Goal: Task Accomplishment & Management: Complete application form

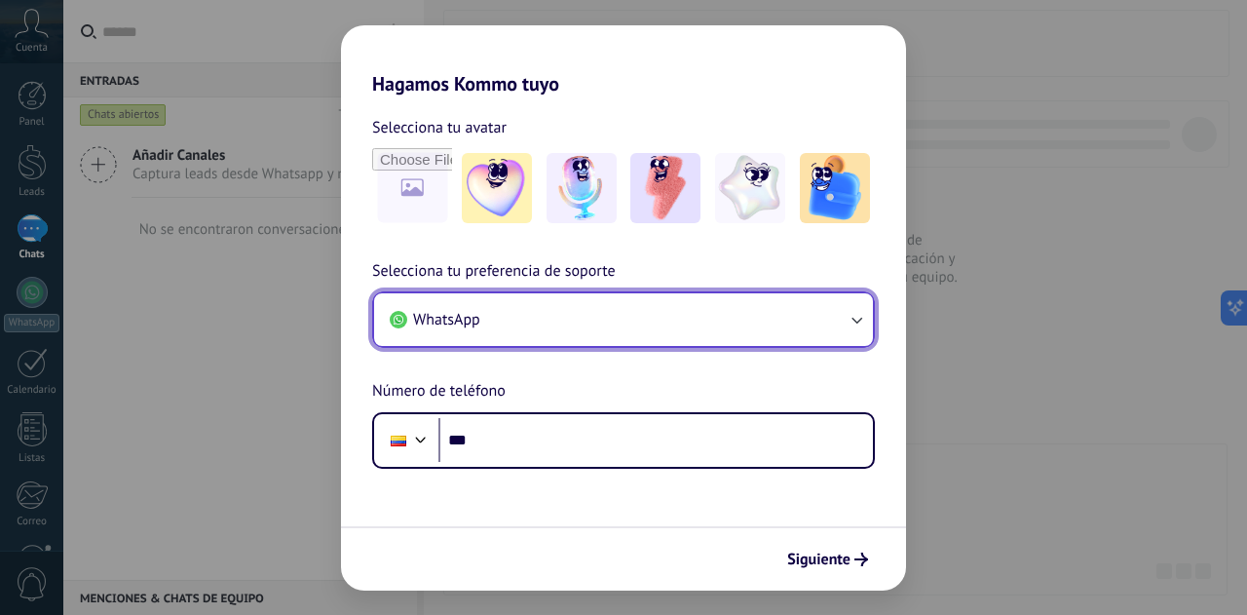
click at [553, 313] on button "WhatsApp" at bounding box center [623, 319] width 499 height 53
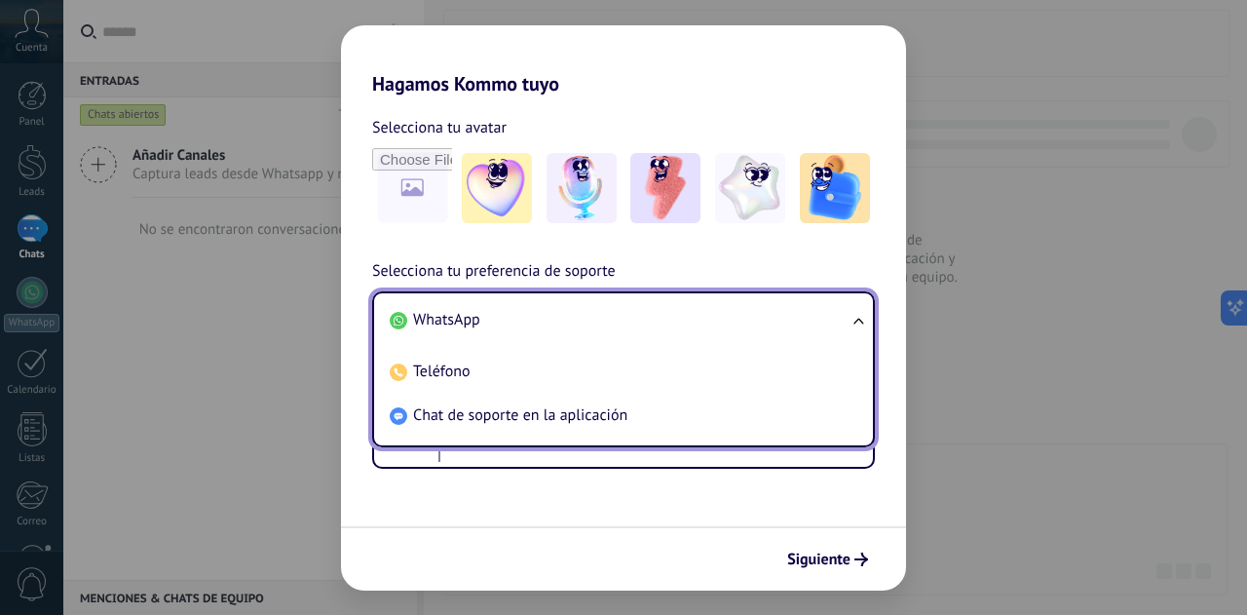
click at [457, 316] on span "WhatsApp" at bounding box center [446, 319] width 67 height 19
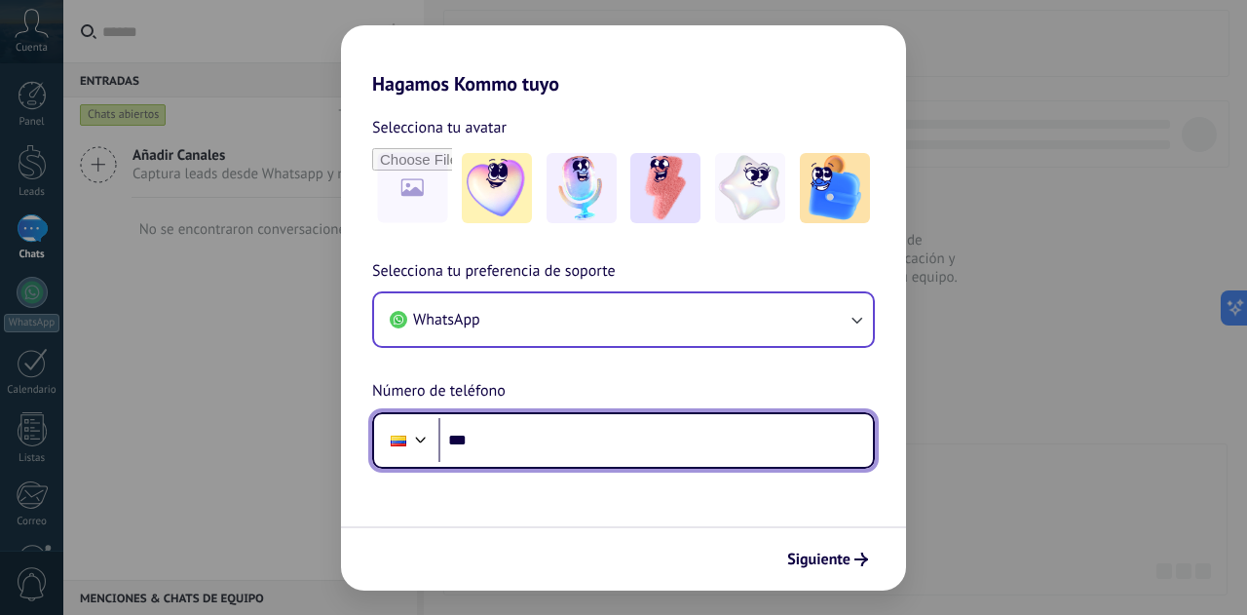
click at [519, 435] on input "***" at bounding box center [655, 440] width 435 height 45
type input "**********"
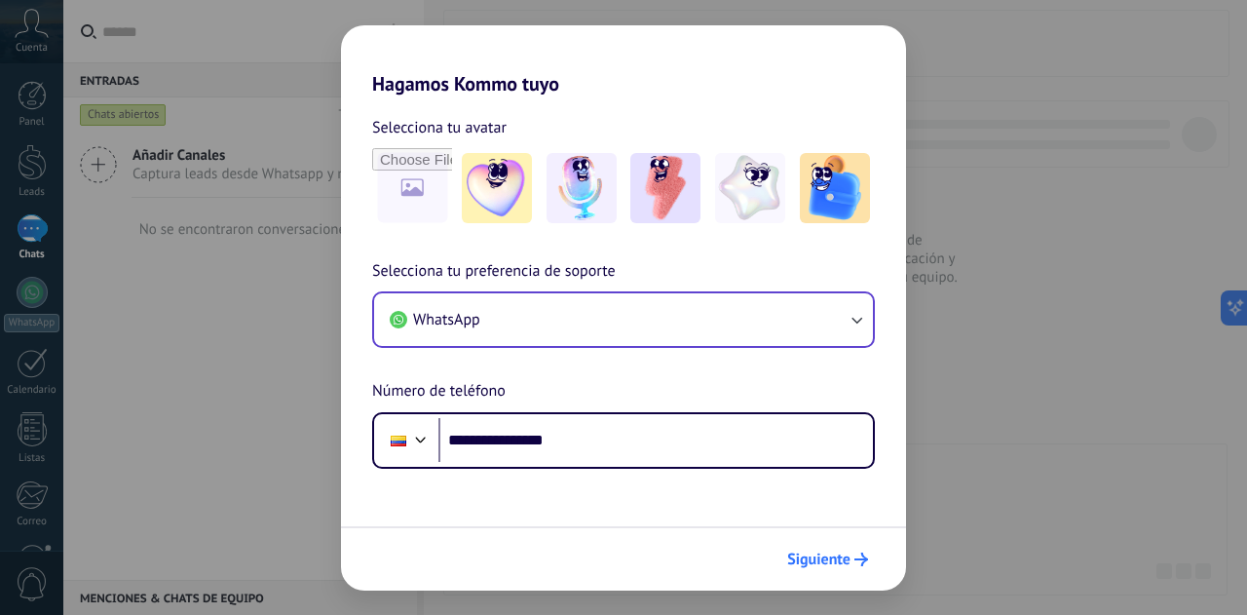
click at [821, 552] on span "Siguiente" at bounding box center [818, 559] width 63 height 14
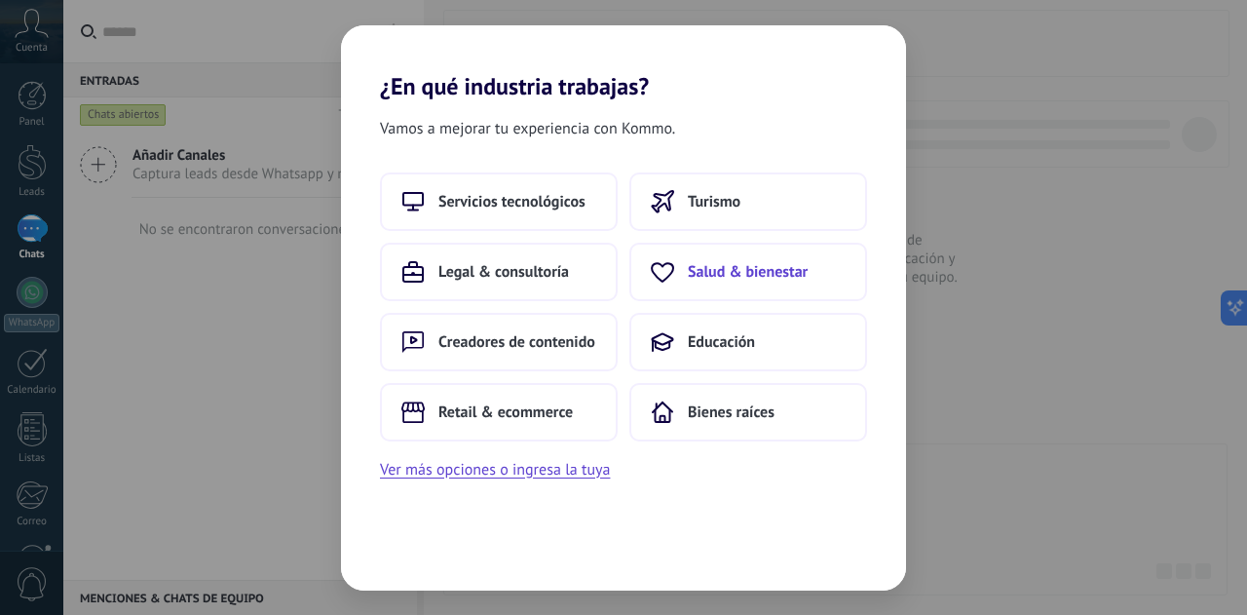
click at [723, 271] on span "Salud & bienestar" at bounding box center [748, 271] width 120 height 19
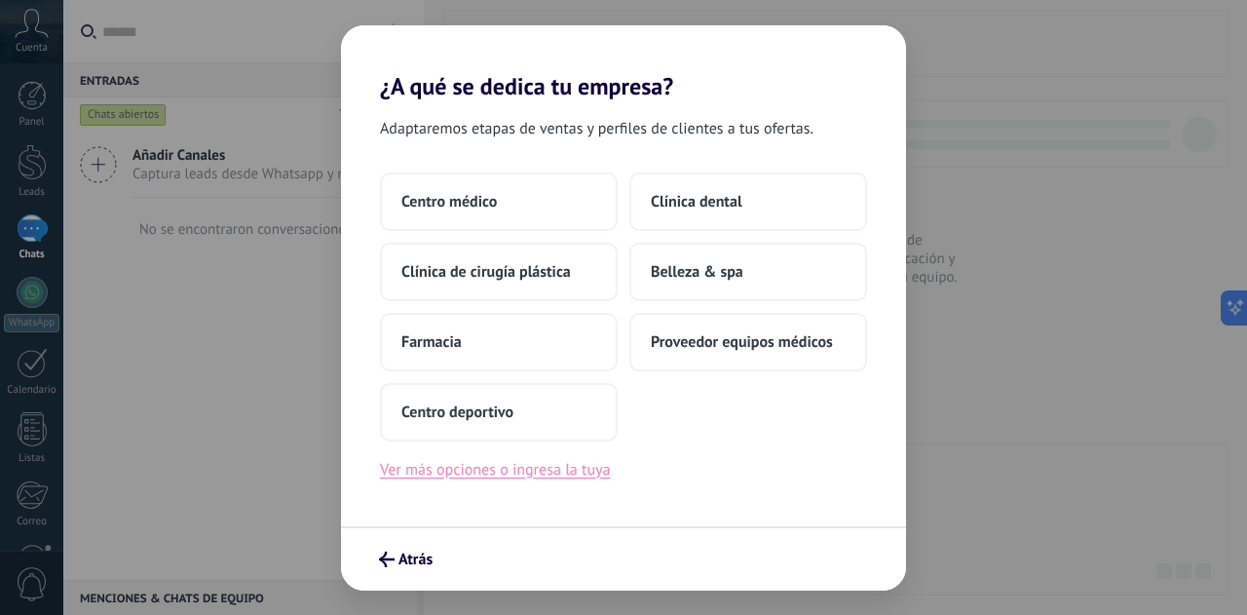
click at [565, 476] on button "Ver más opciones o ingresa la tuya" at bounding box center [495, 469] width 230 height 25
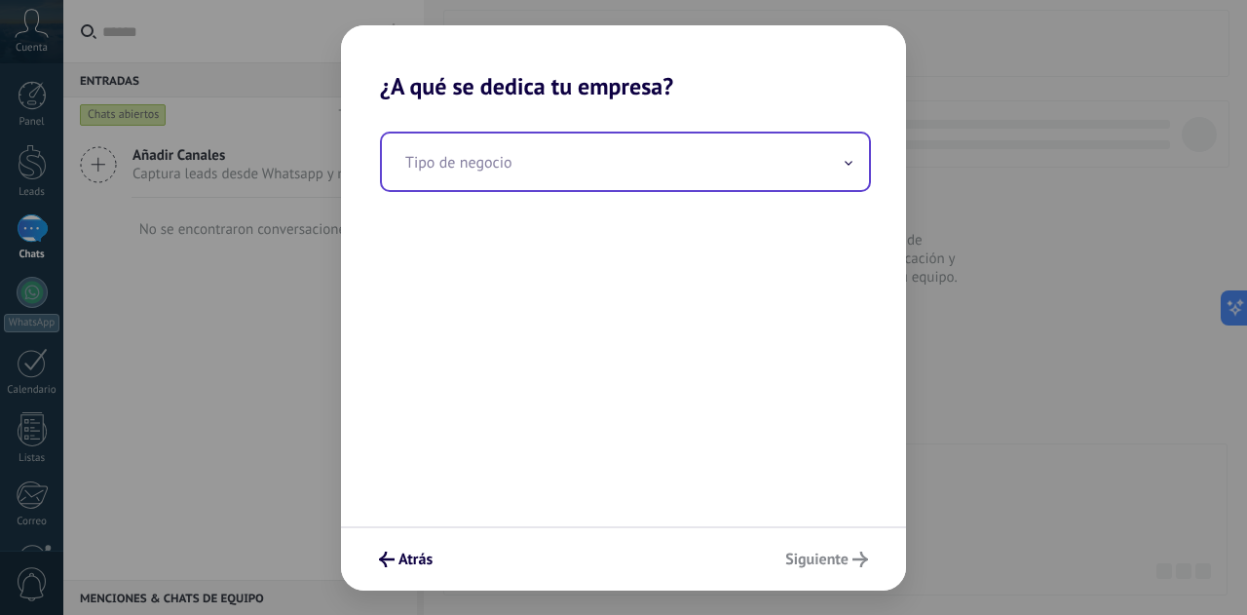
click at [479, 177] on input "text" at bounding box center [625, 161] width 487 height 57
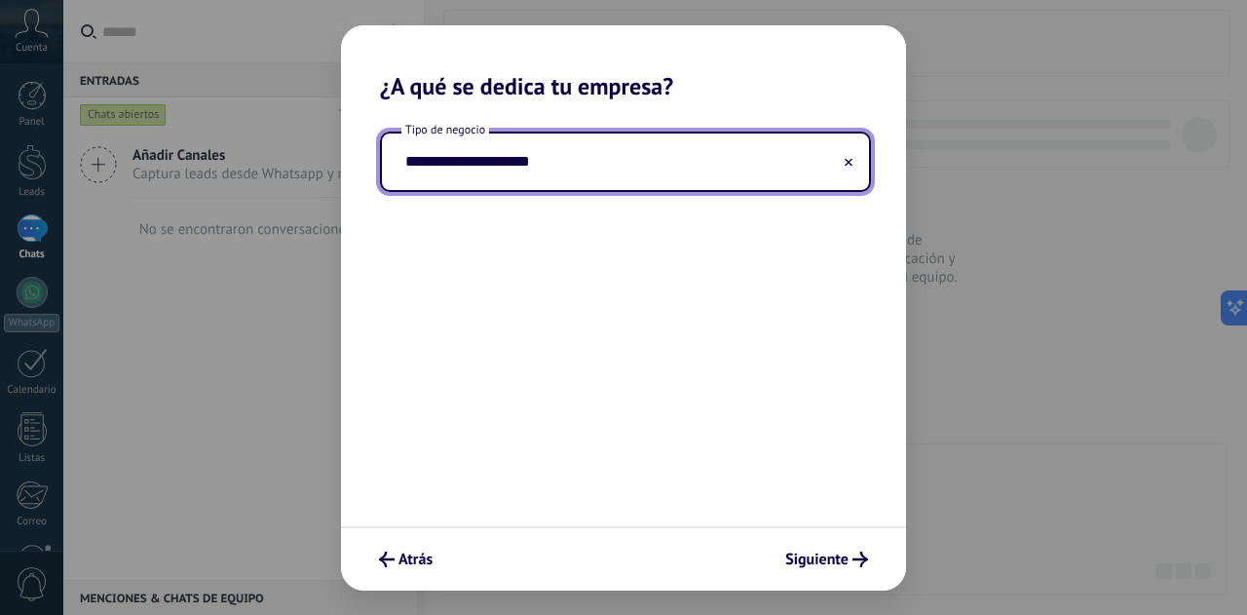
paste input "**********"
type input "**********"
click at [845, 154] on button at bounding box center [849, 161] width 10 height 19
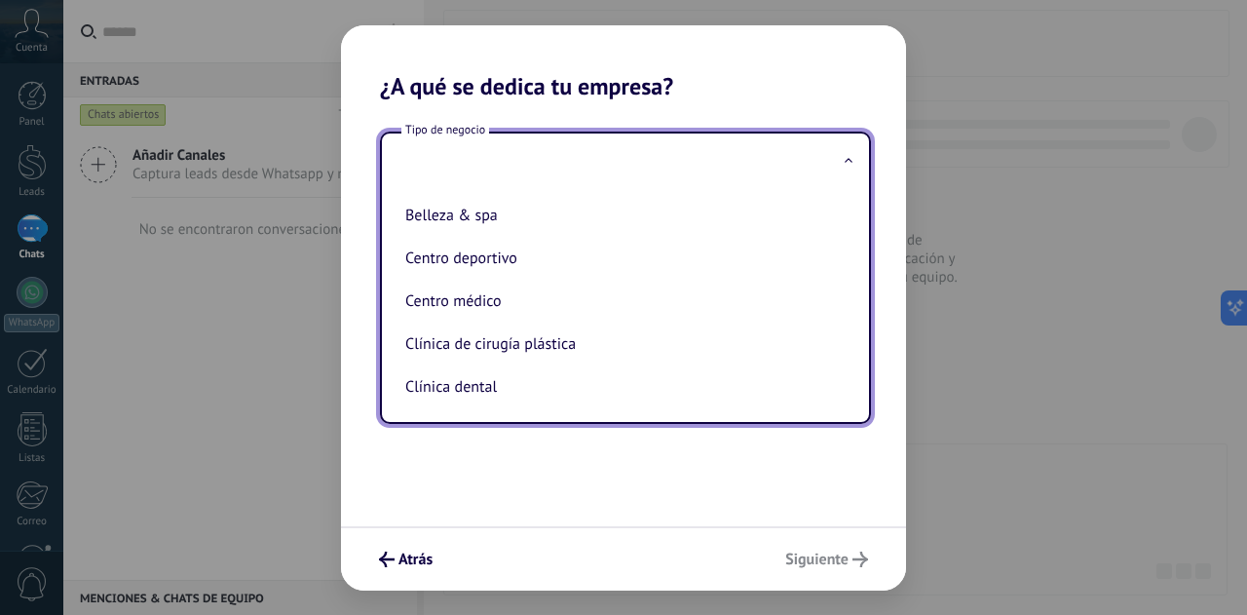
click at [499, 152] on input "text" at bounding box center [625, 161] width 487 height 57
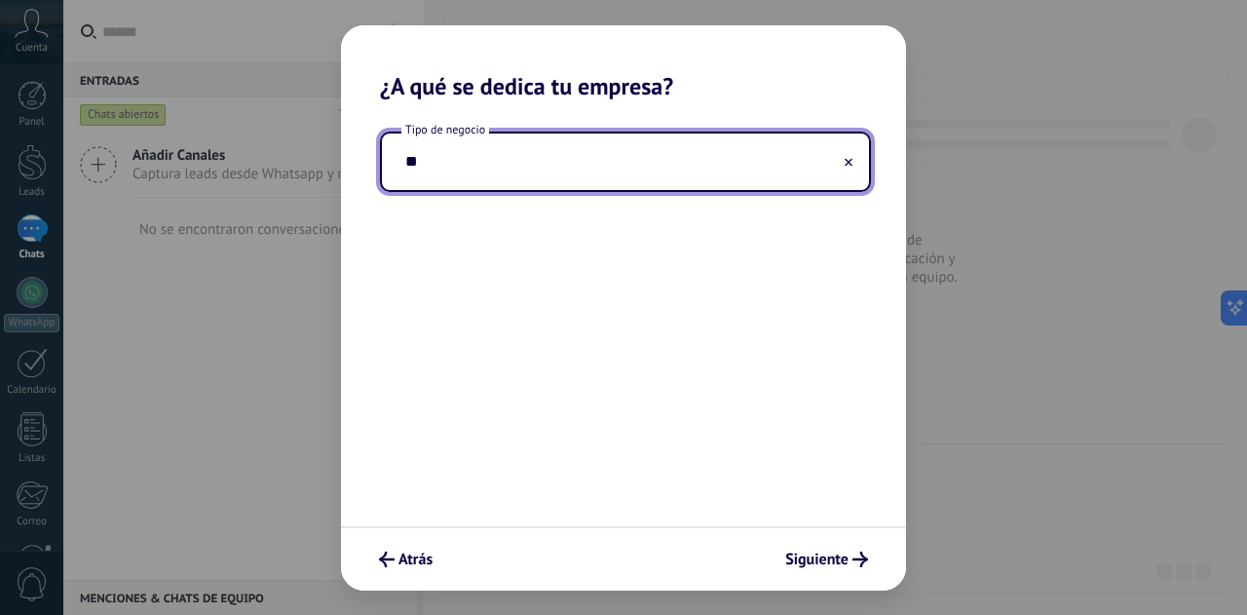
type input "*"
type input "**********"
click at [824, 561] on span "Siguiente" at bounding box center [816, 559] width 63 height 14
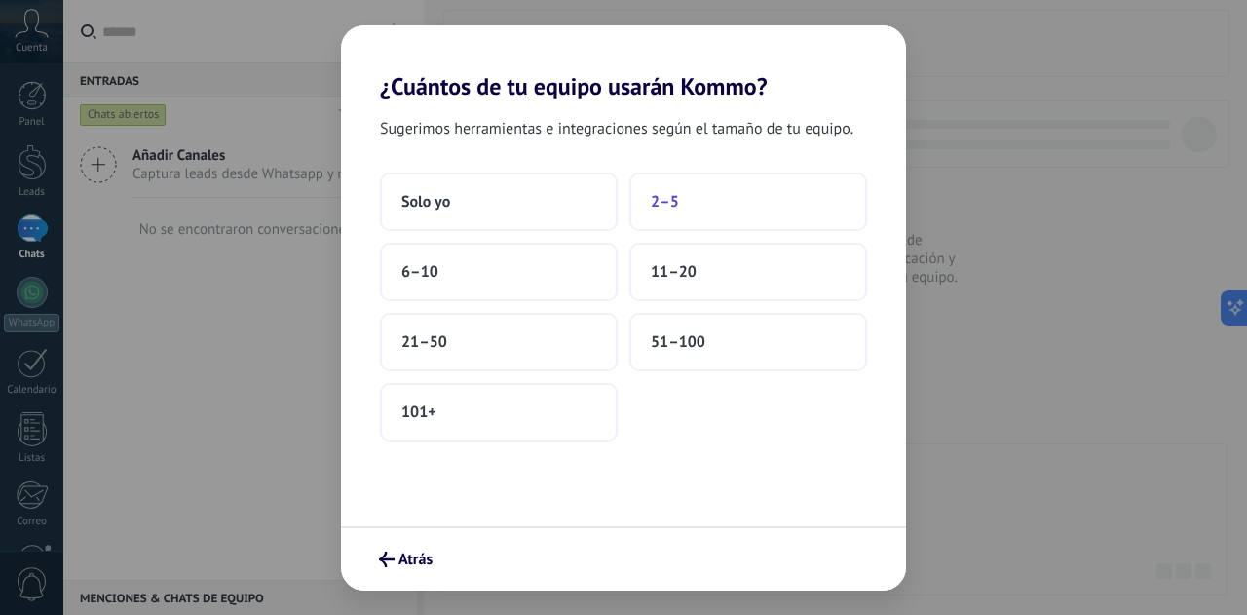
click at [703, 205] on button "2–5" at bounding box center [748, 201] width 238 height 58
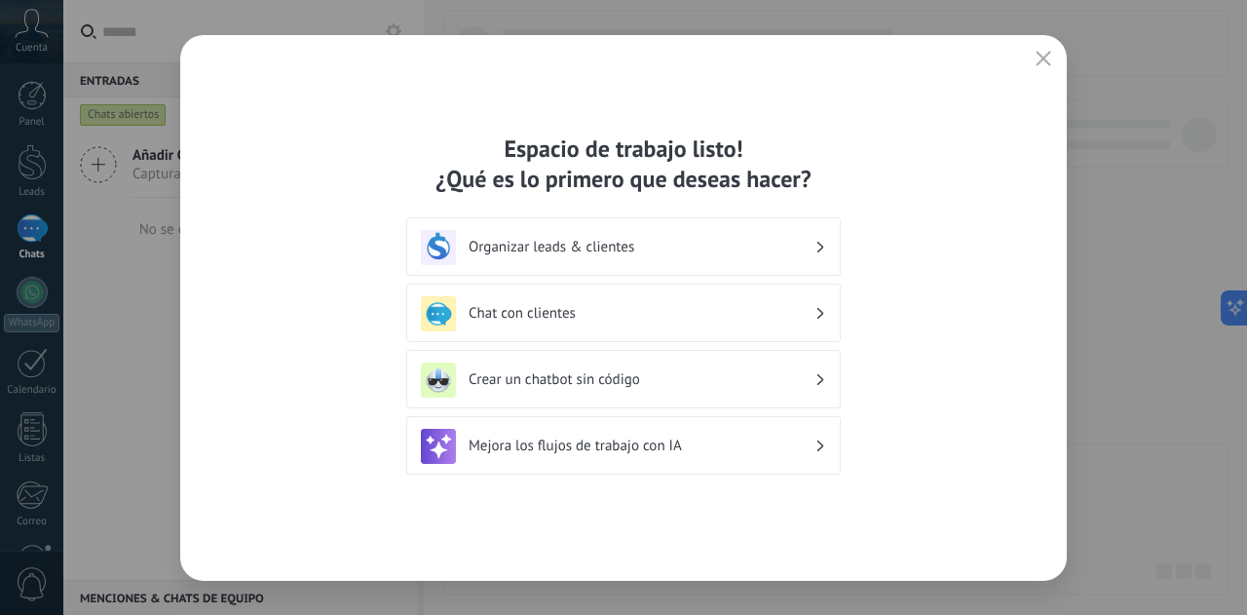
click at [737, 246] on h3 "Organizar leads & clientes" at bounding box center [642, 247] width 346 height 19
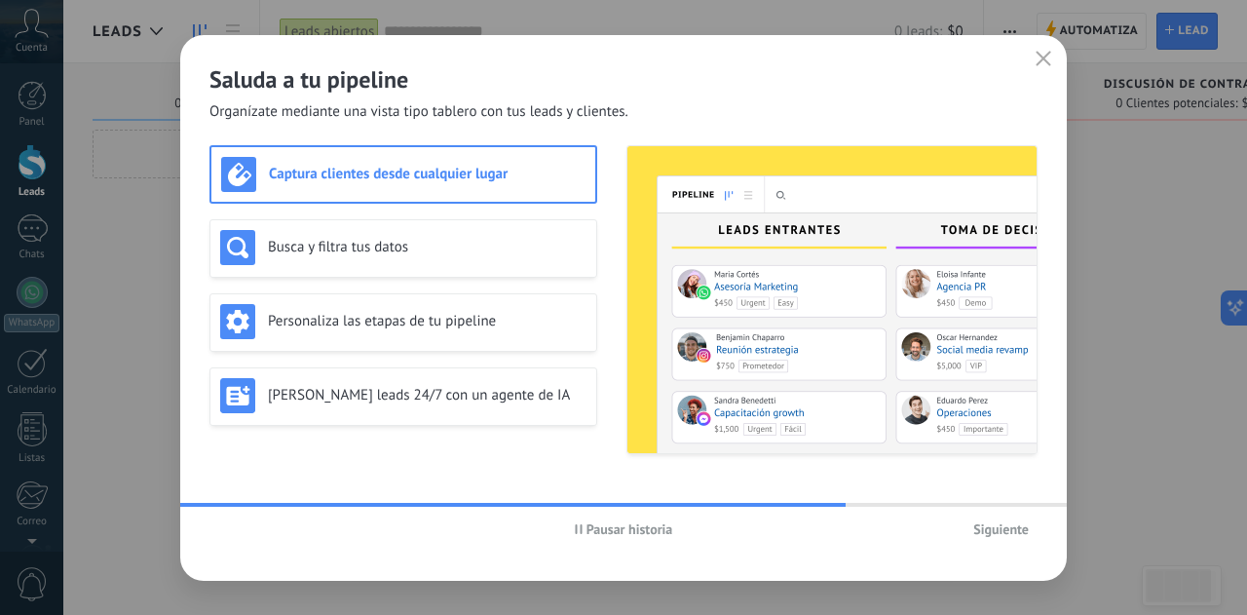
click at [390, 171] on h3 "Captura clientes desde cualquier lugar" at bounding box center [427, 174] width 317 height 19
click at [404, 238] on h3 "Busca y filtra tus datos" at bounding box center [427, 247] width 319 height 19
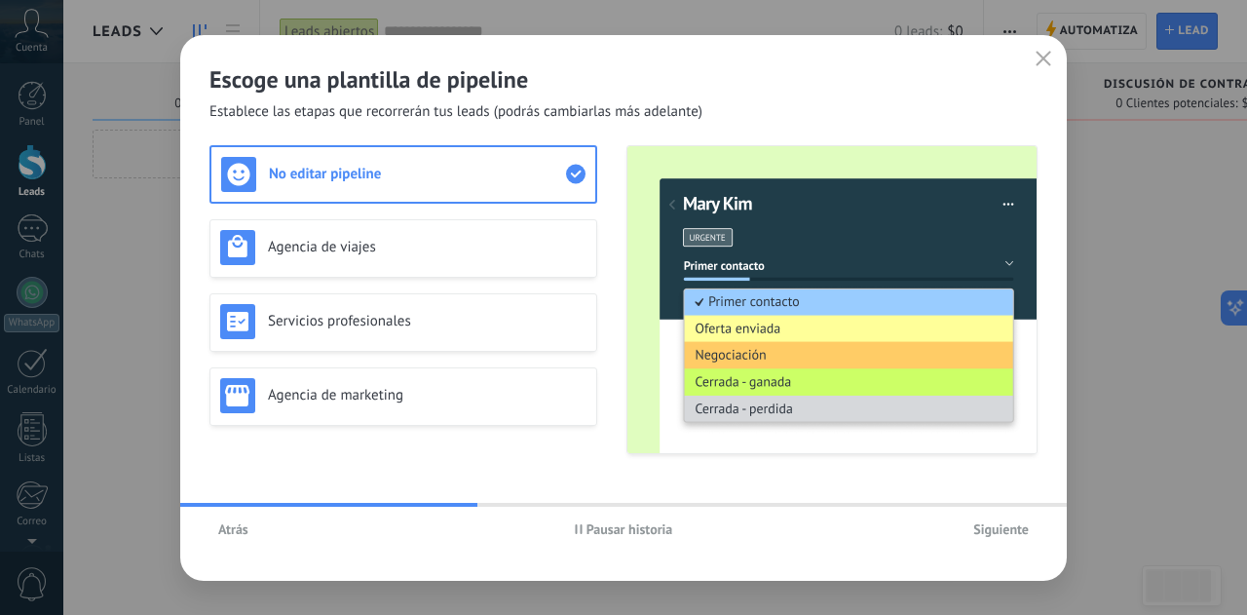
click at [583, 526] on span "Pausar historia" at bounding box center [624, 529] width 98 height 14
click at [431, 190] on div "No editar pipeline" at bounding box center [403, 174] width 364 height 35
click at [431, 233] on div "Agencia de viajes" at bounding box center [403, 247] width 366 height 35
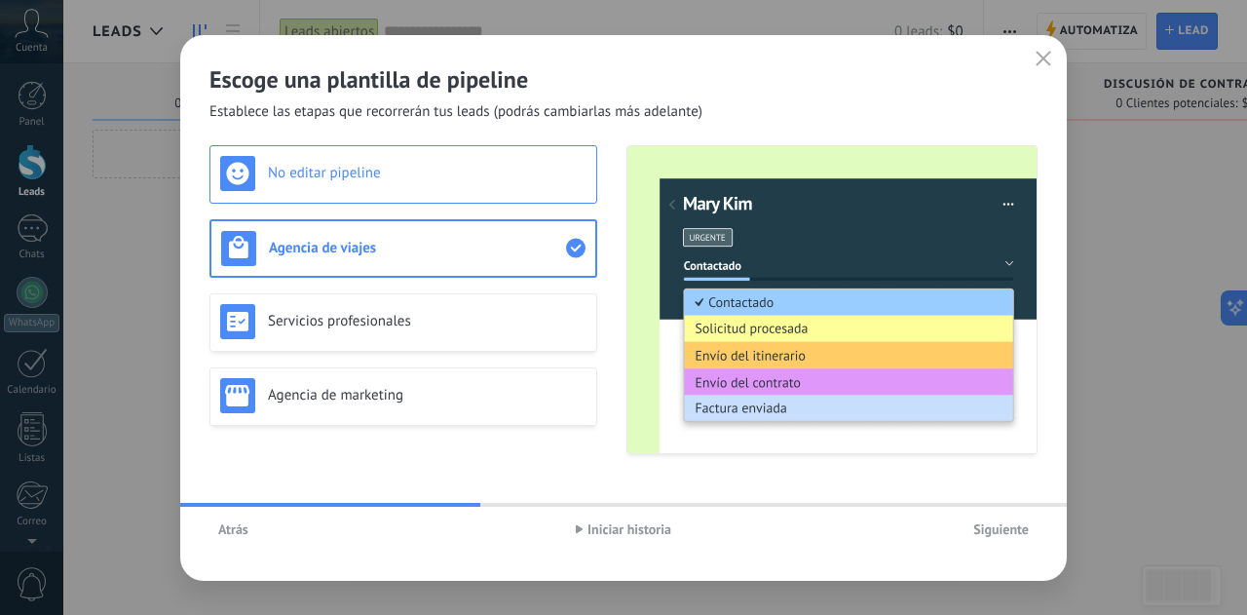
click at [417, 187] on div "No editar pipeline" at bounding box center [403, 173] width 366 height 35
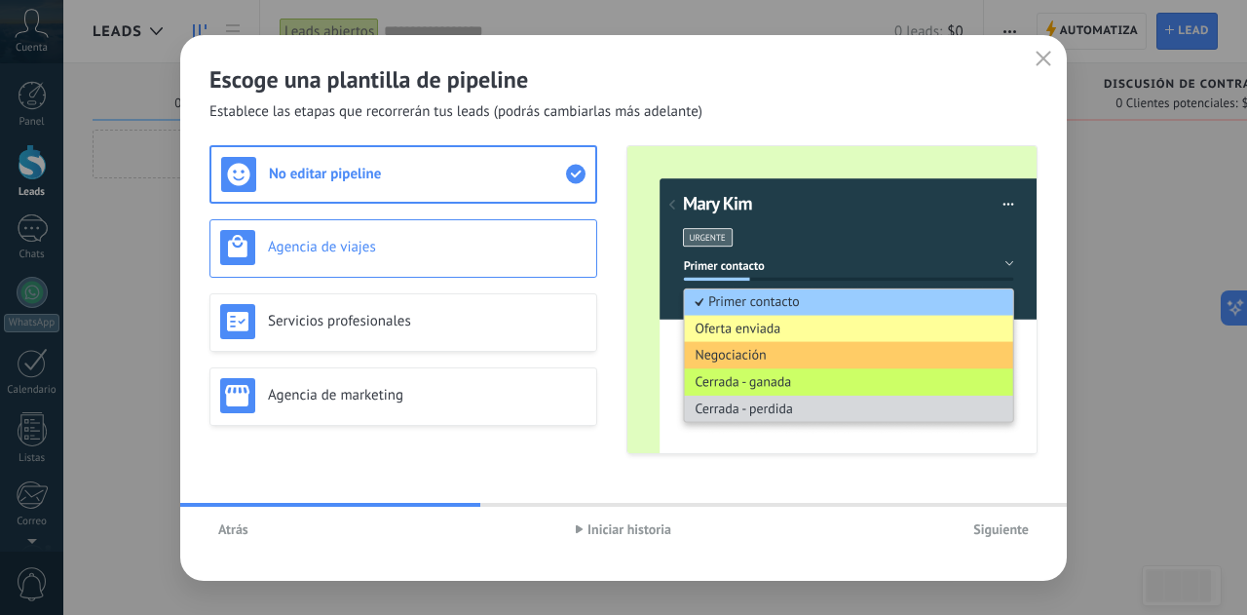
click at [405, 241] on h3 "Agencia de viajes" at bounding box center [427, 247] width 319 height 19
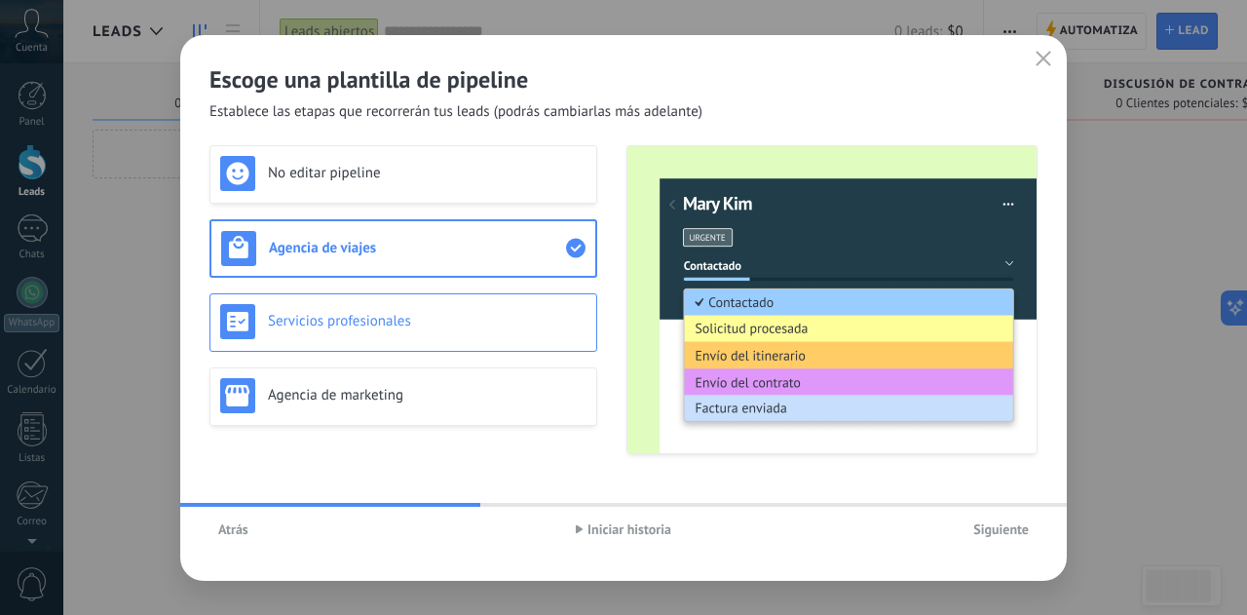
click at [386, 305] on div "Servicios profesionales" at bounding box center [403, 321] width 366 height 35
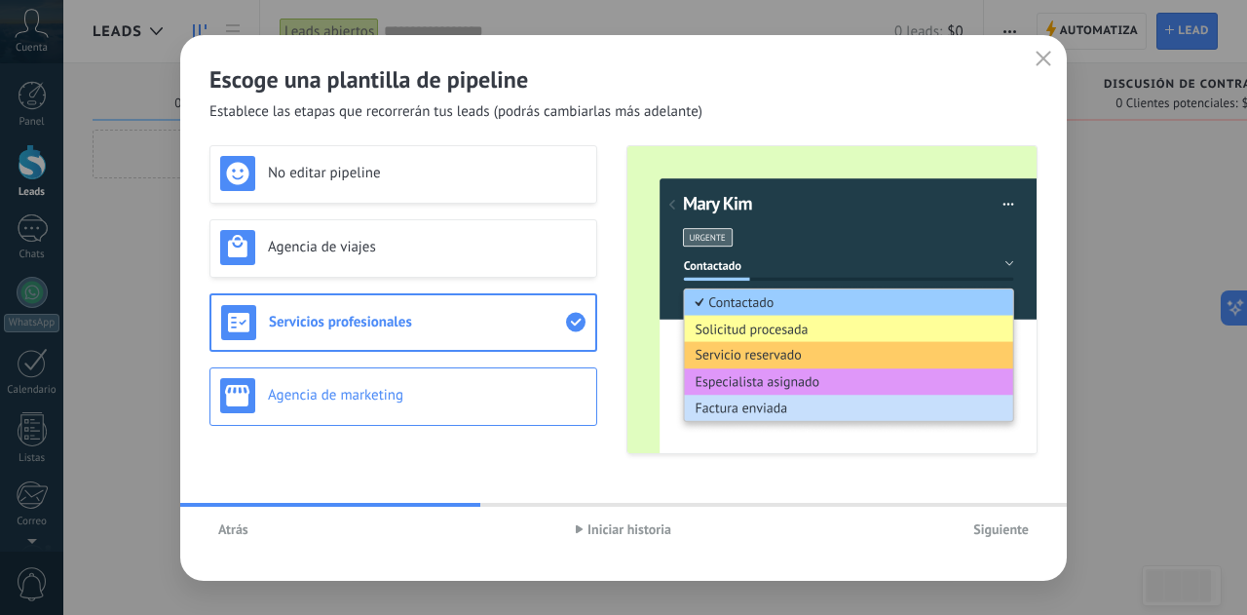
click at [312, 402] on h3 "Agencia de marketing" at bounding box center [427, 395] width 319 height 19
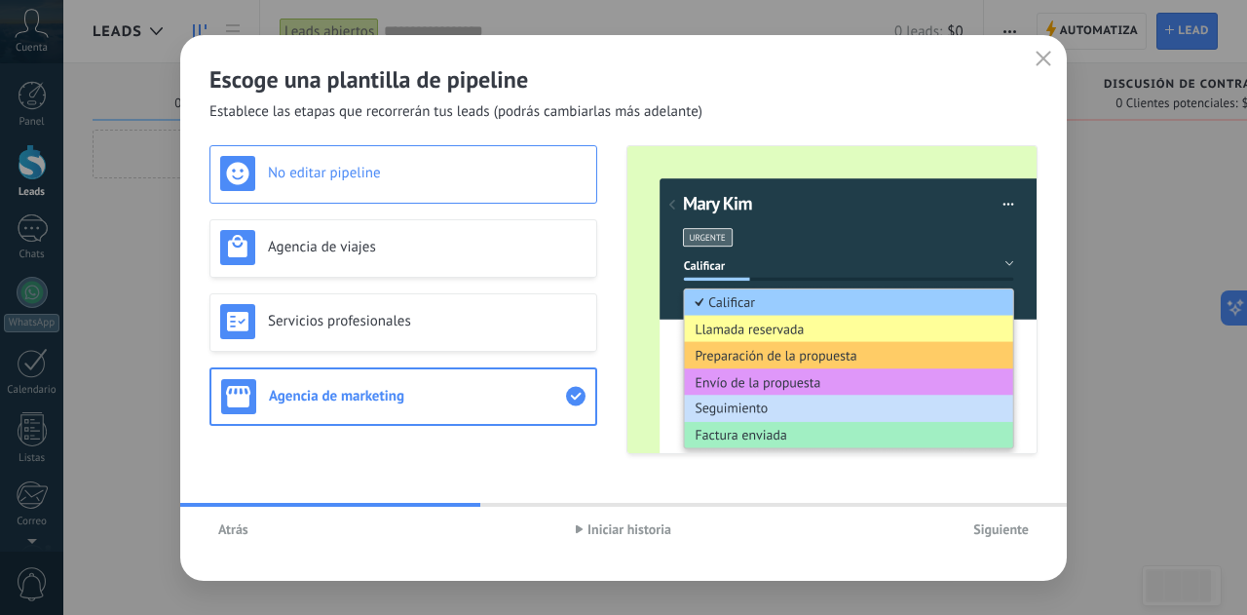
click at [274, 176] on h3 "No editar pipeline" at bounding box center [427, 173] width 319 height 19
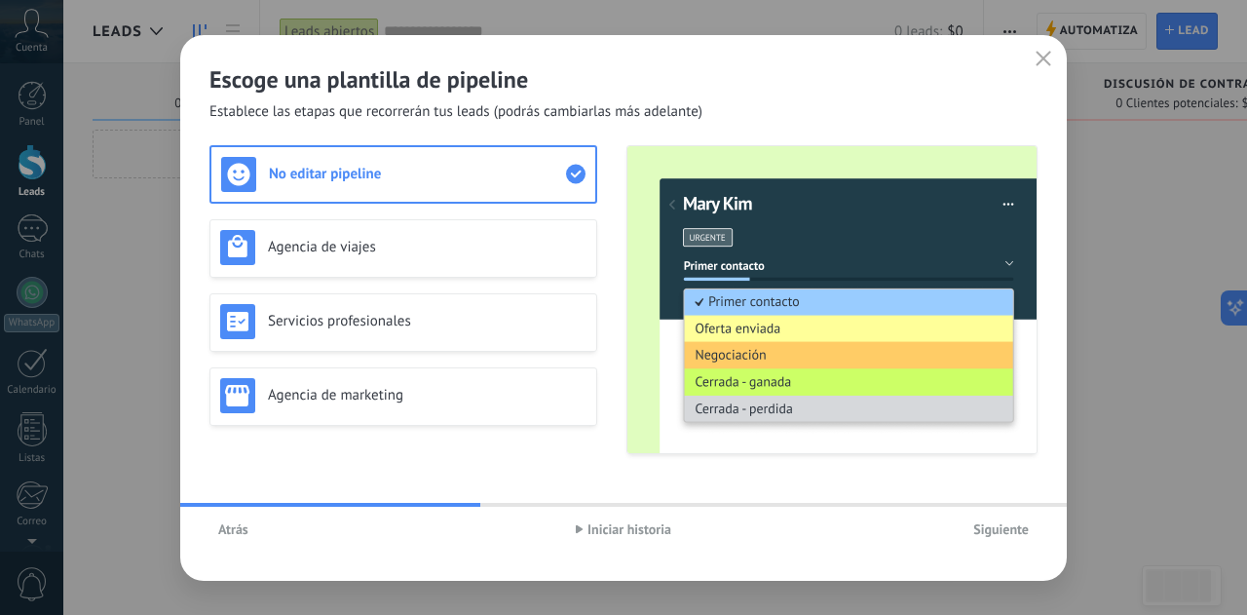
click at [994, 535] on span "Siguiente" at bounding box center [1001, 529] width 56 height 14
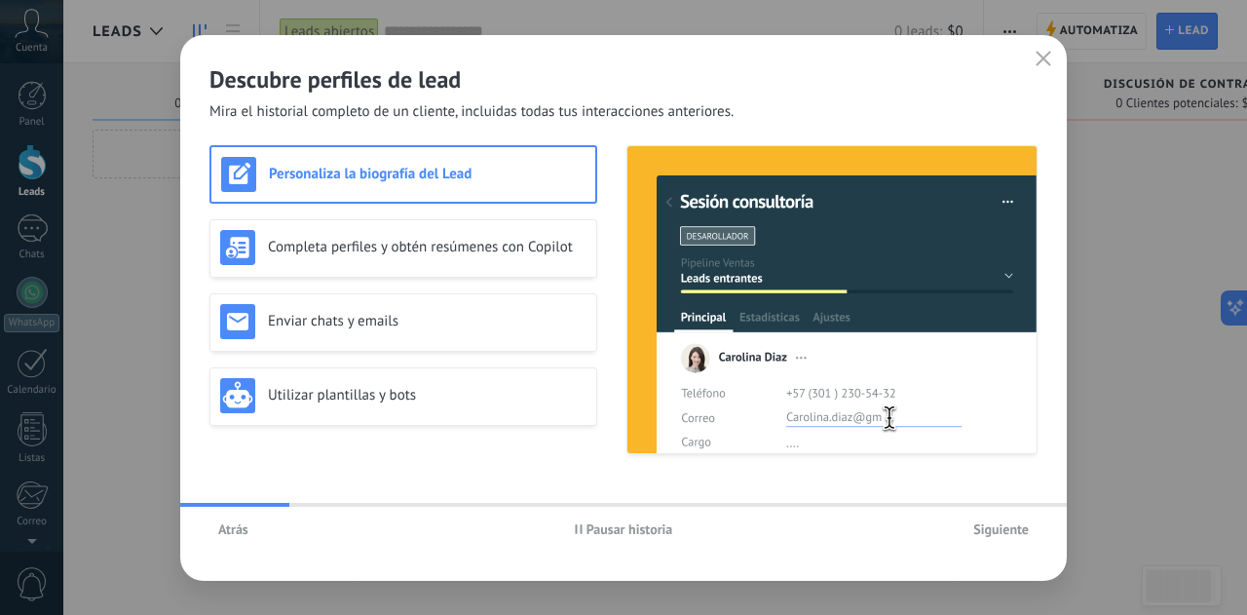
click at [625, 527] on span "Pausar historia" at bounding box center [629, 529] width 87 height 14
click at [251, 532] on button "Atrás" at bounding box center [233, 528] width 48 height 29
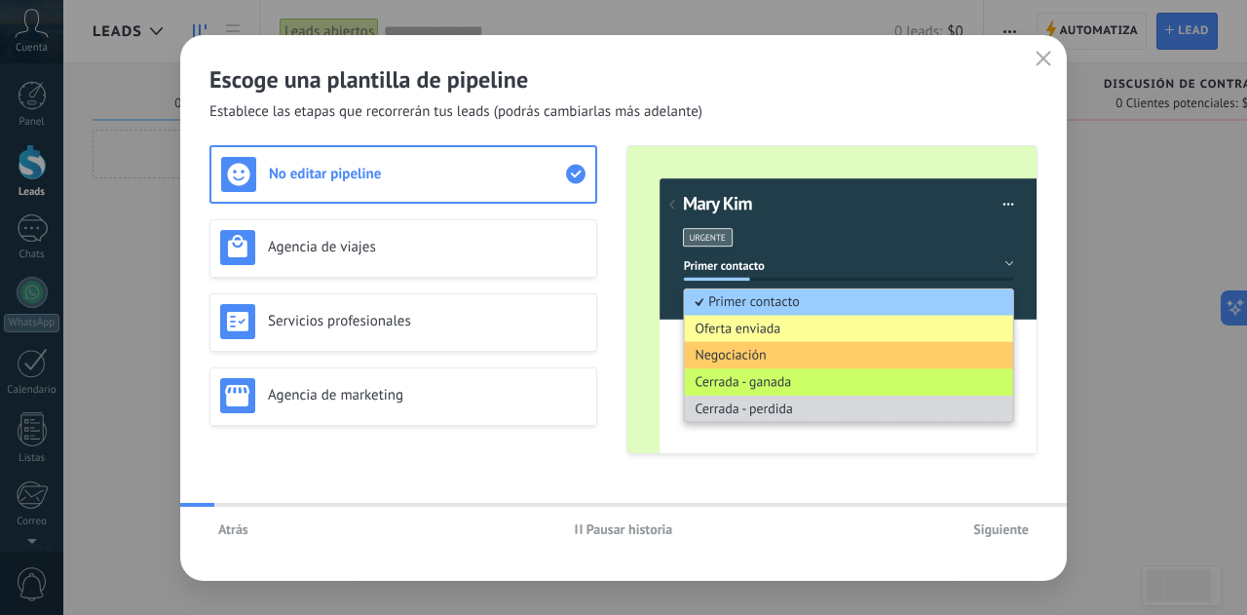
click at [237, 529] on span "Atrás" at bounding box center [233, 529] width 30 height 14
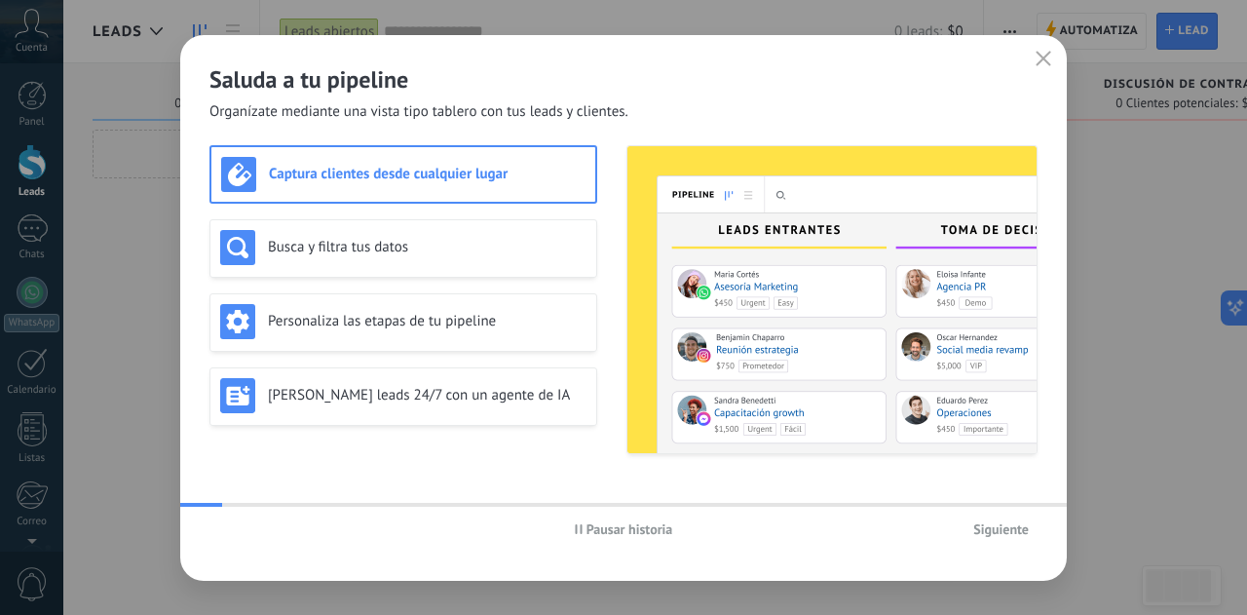
click at [618, 533] on span "Pausar historia" at bounding box center [629, 529] width 87 height 14
click at [407, 257] on div "Busca y filtra tus datos" at bounding box center [403, 247] width 366 height 35
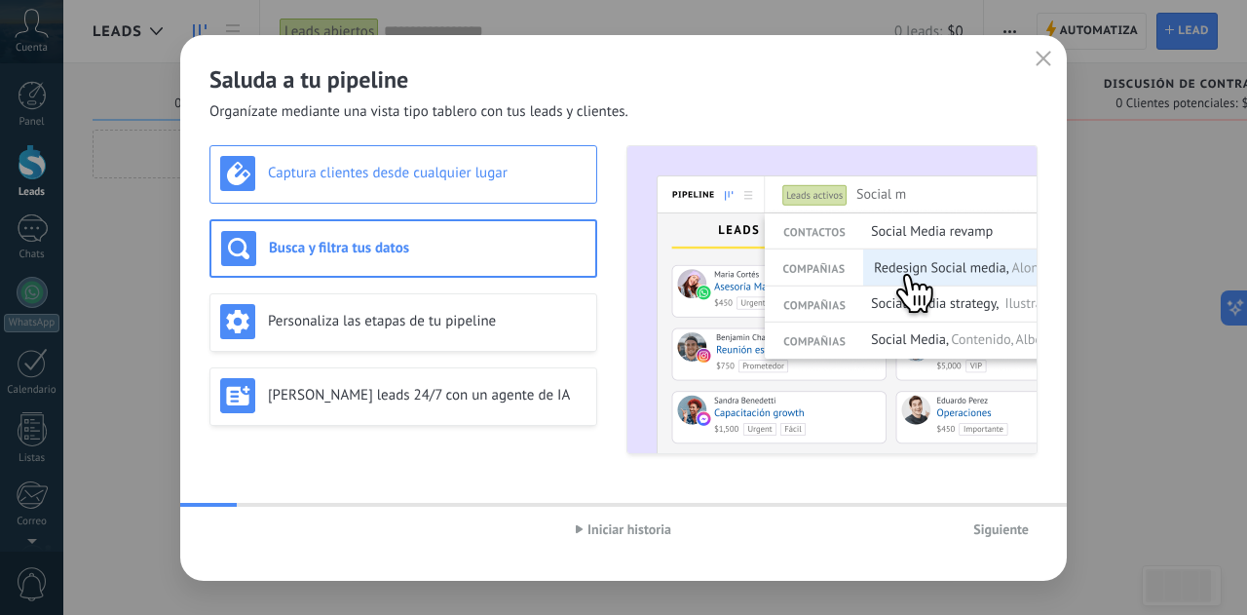
click at [406, 162] on div "Captura clientes desde cualquier lugar" at bounding box center [403, 173] width 366 height 35
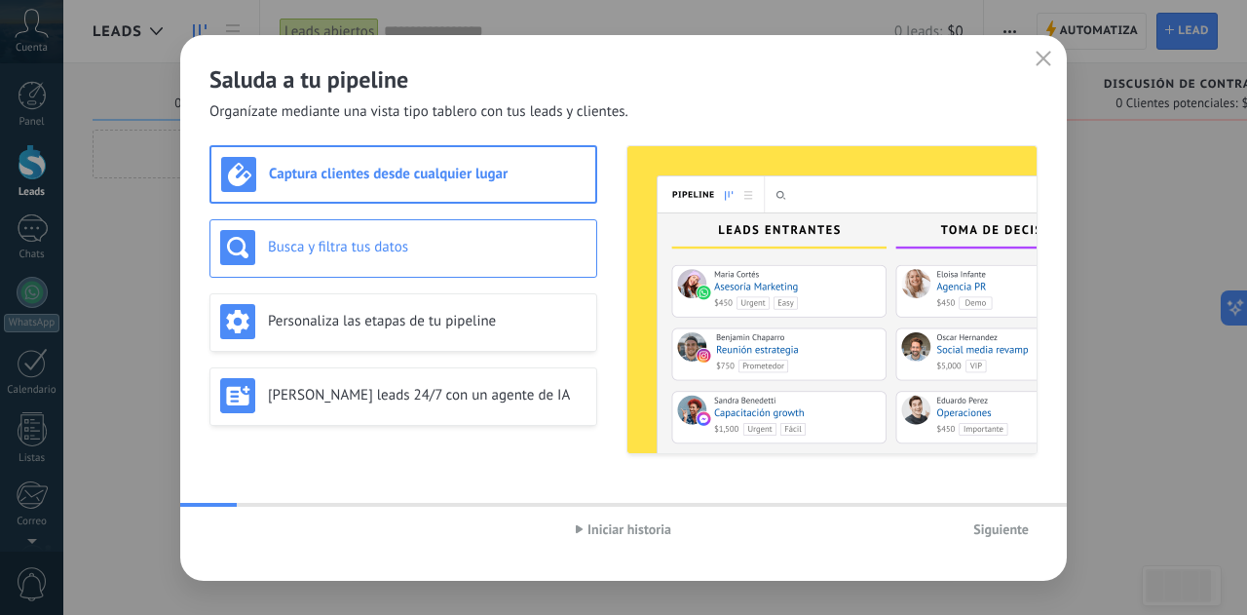
click at [398, 246] on h3 "Busca y filtra tus datos" at bounding box center [427, 247] width 319 height 19
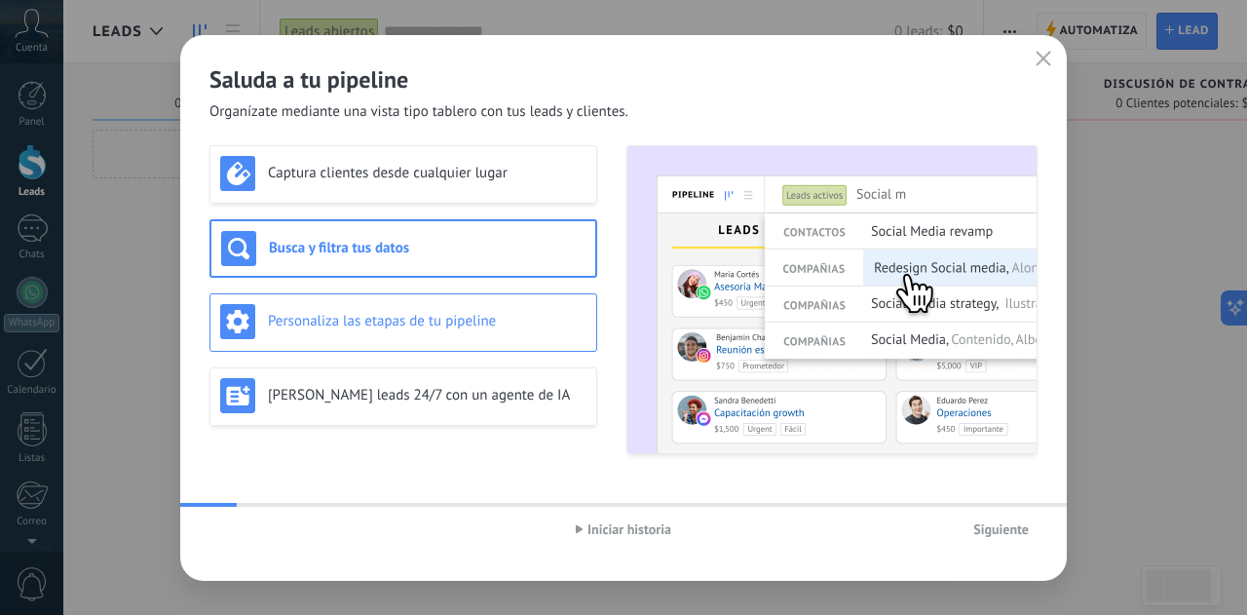
click at [387, 321] on h3 "Personaliza las etapas de tu pipeline" at bounding box center [427, 321] width 319 height 19
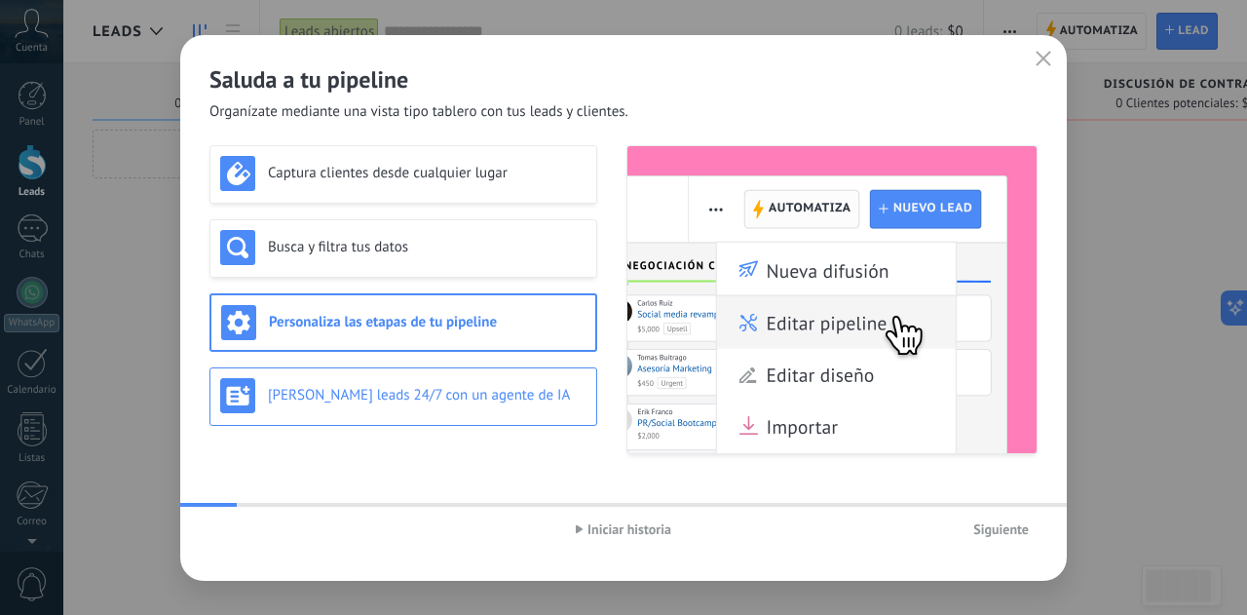
click at [381, 410] on div "[PERSON_NAME] leads 24/7 con un agente de IA" at bounding box center [403, 395] width 366 height 35
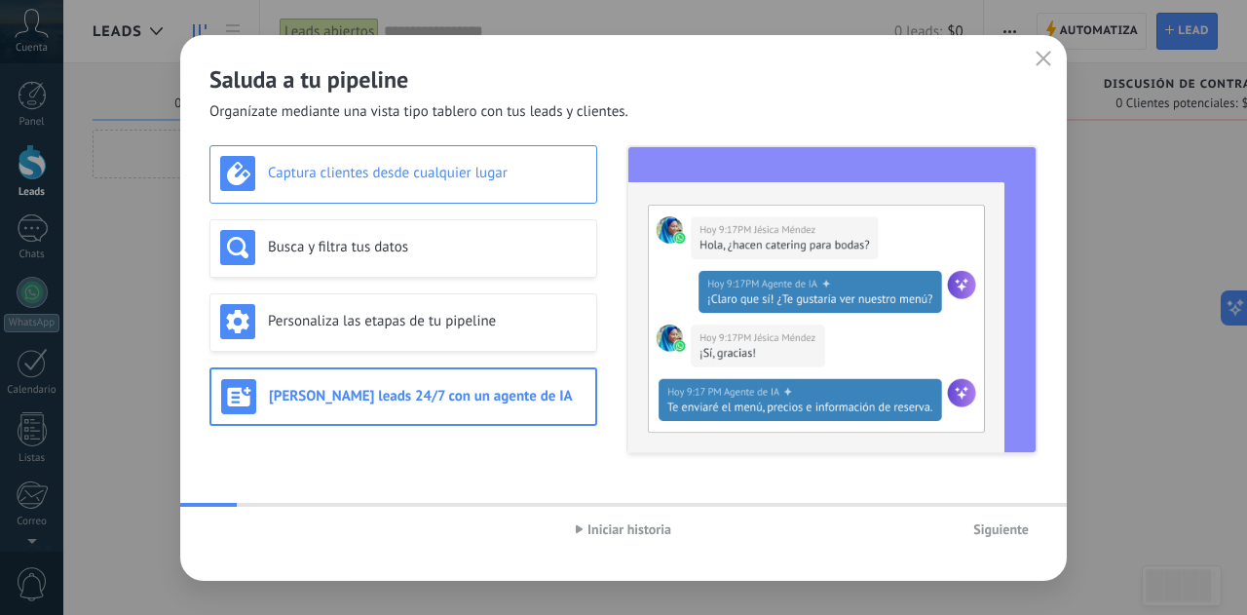
click at [318, 178] on h3 "Captura clientes desde cualquier lugar" at bounding box center [427, 173] width 319 height 19
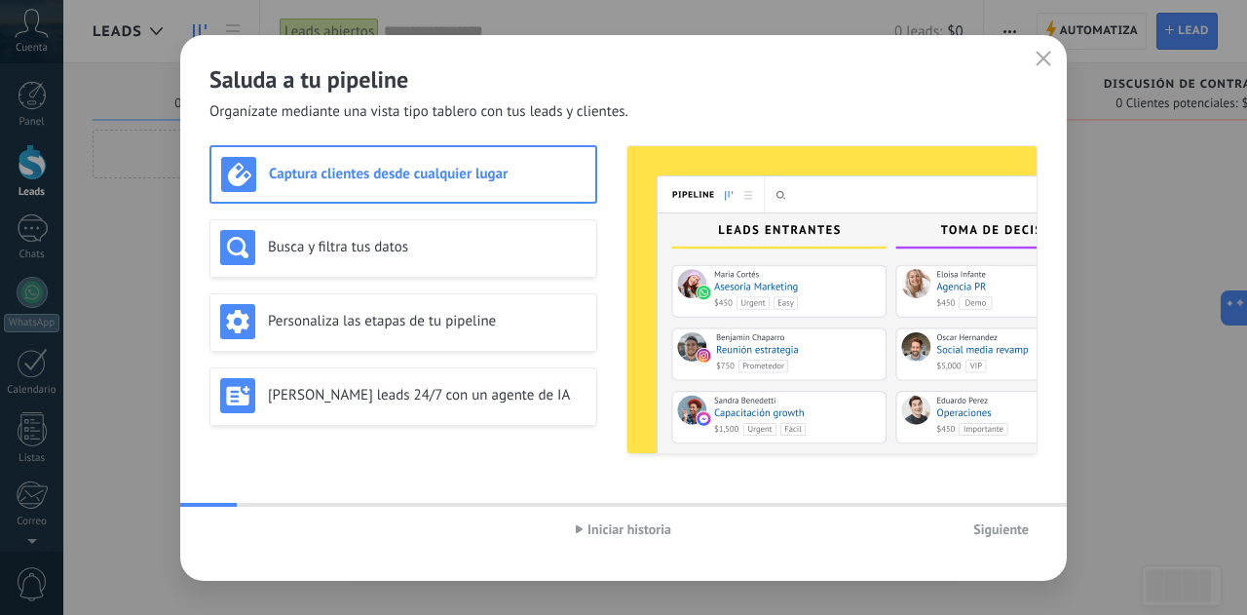
click at [1006, 530] on span "Siguiente" at bounding box center [1001, 529] width 56 height 14
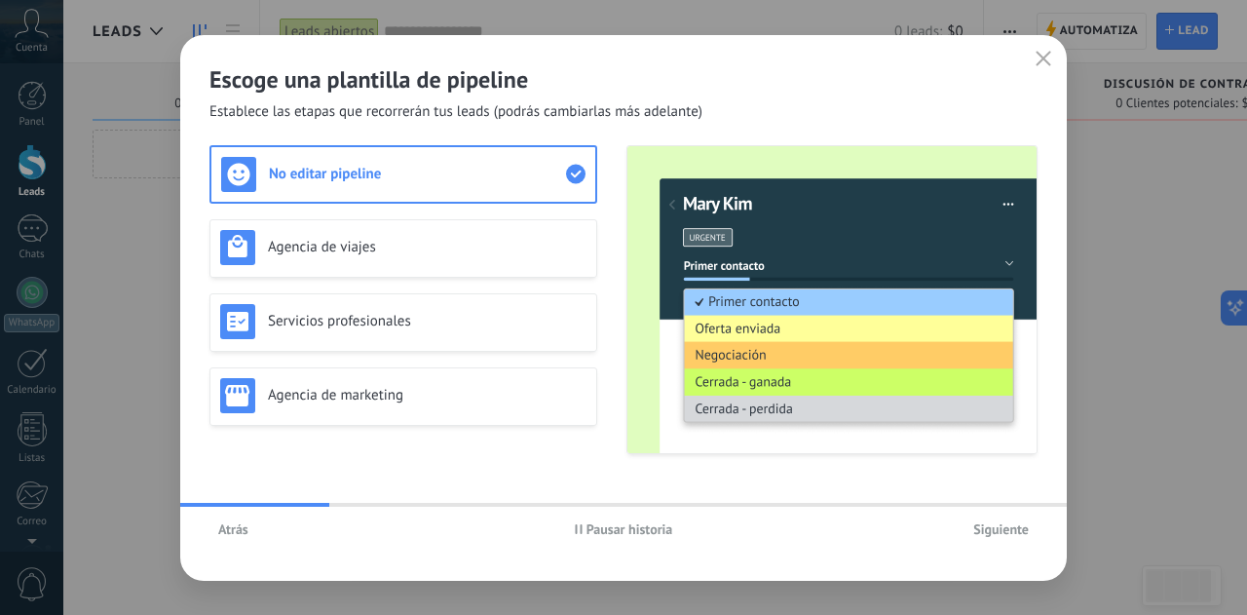
click at [1004, 532] on span "Siguiente" at bounding box center [1001, 529] width 56 height 14
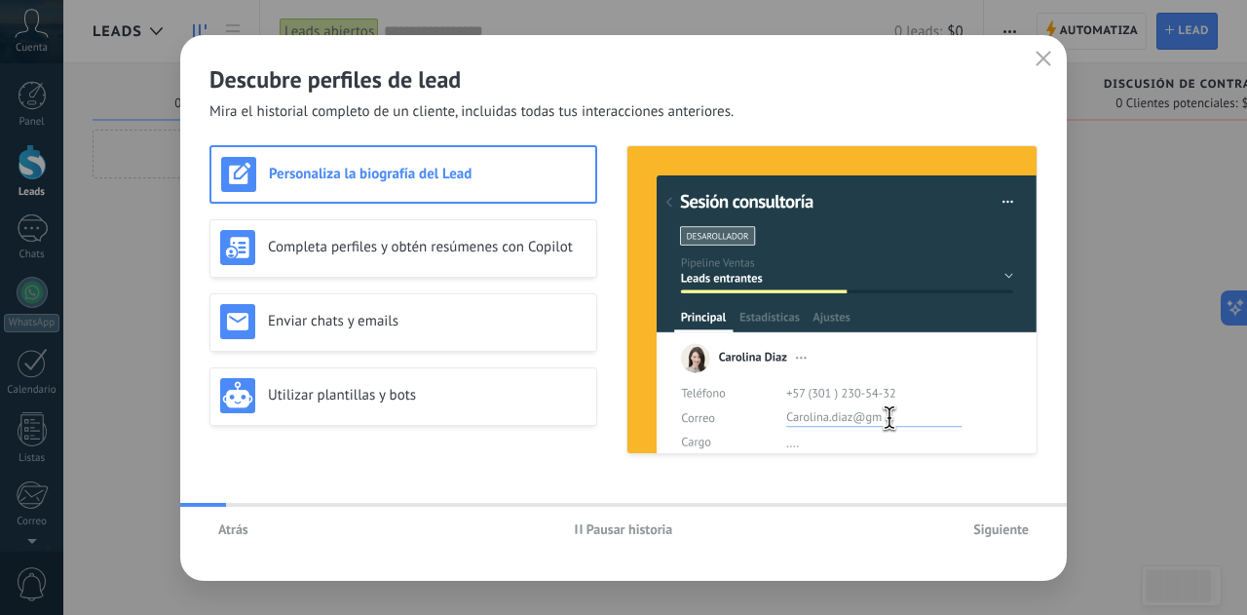
click at [594, 527] on span "Pausar historia" at bounding box center [629, 529] width 87 height 14
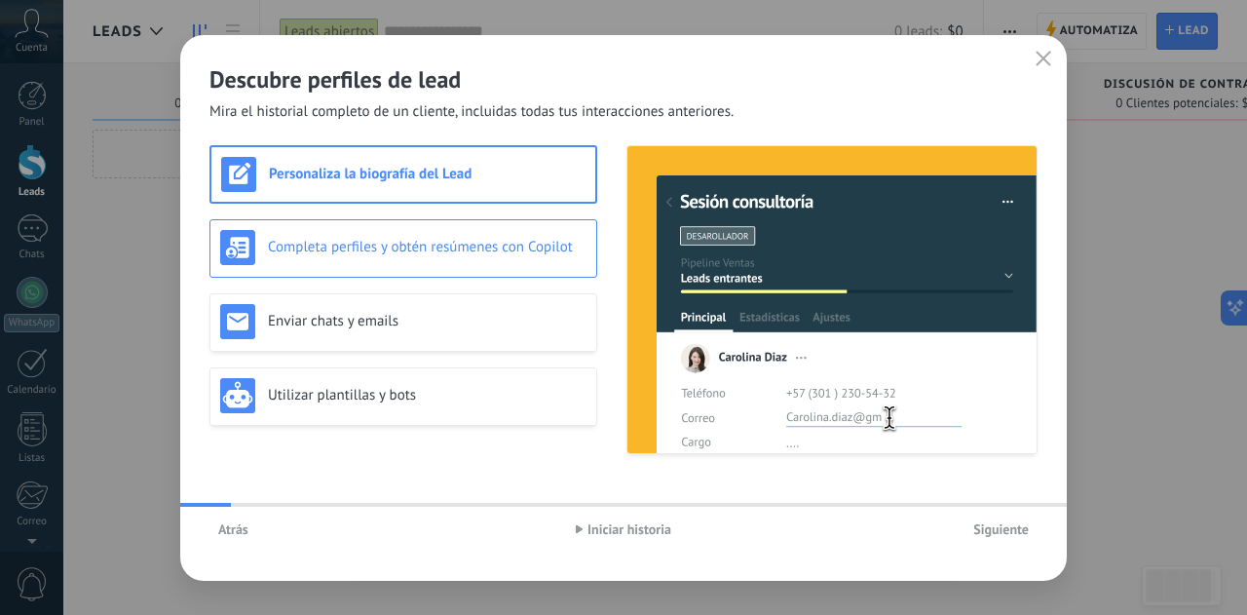
click at [354, 257] on div "Completa perfiles y obtén resúmenes con Copilot" at bounding box center [403, 247] width 366 height 35
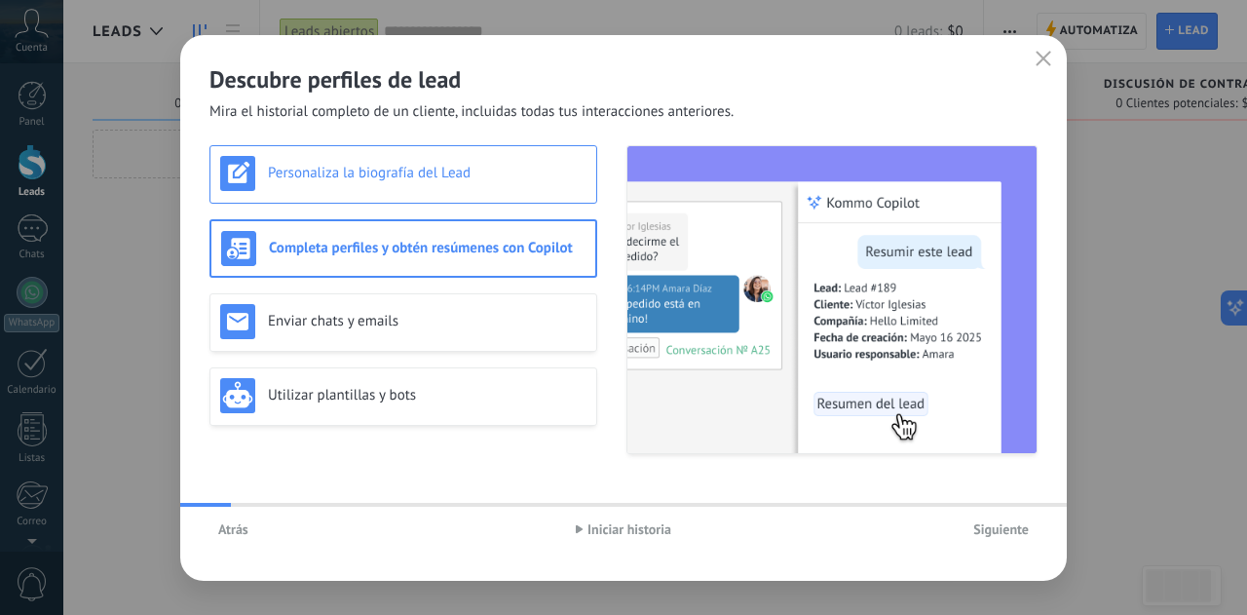
click at [342, 182] on div "Personaliza la biografía del Lead" at bounding box center [403, 173] width 366 height 35
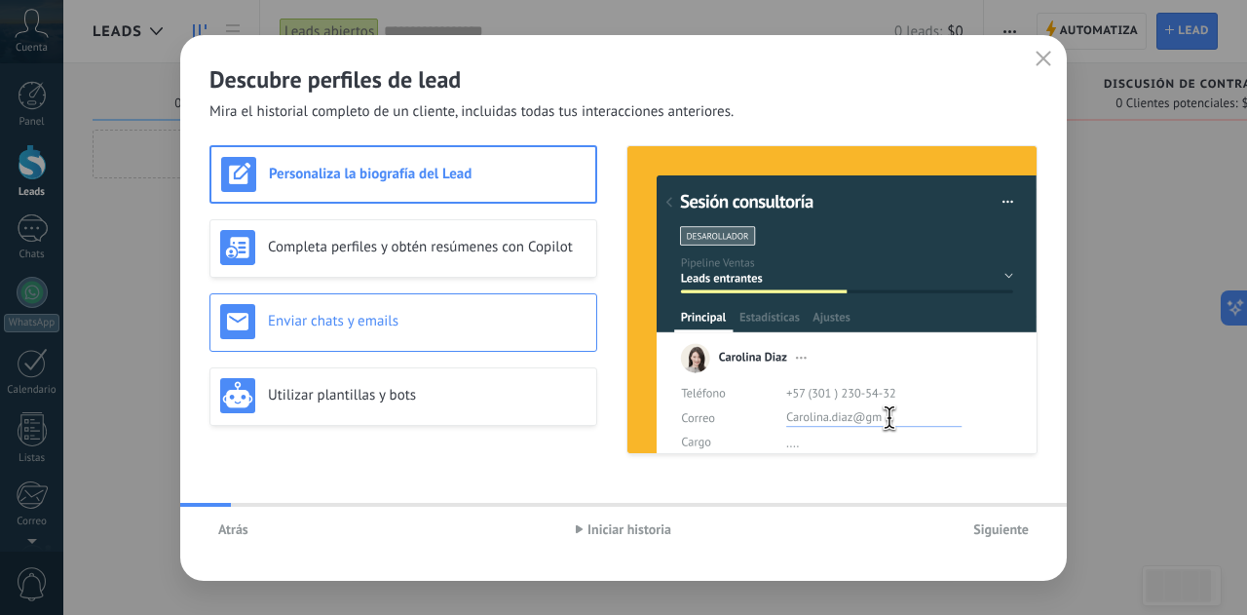
click at [350, 321] on h3 "Enviar chats y emails" at bounding box center [427, 321] width 319 height 19
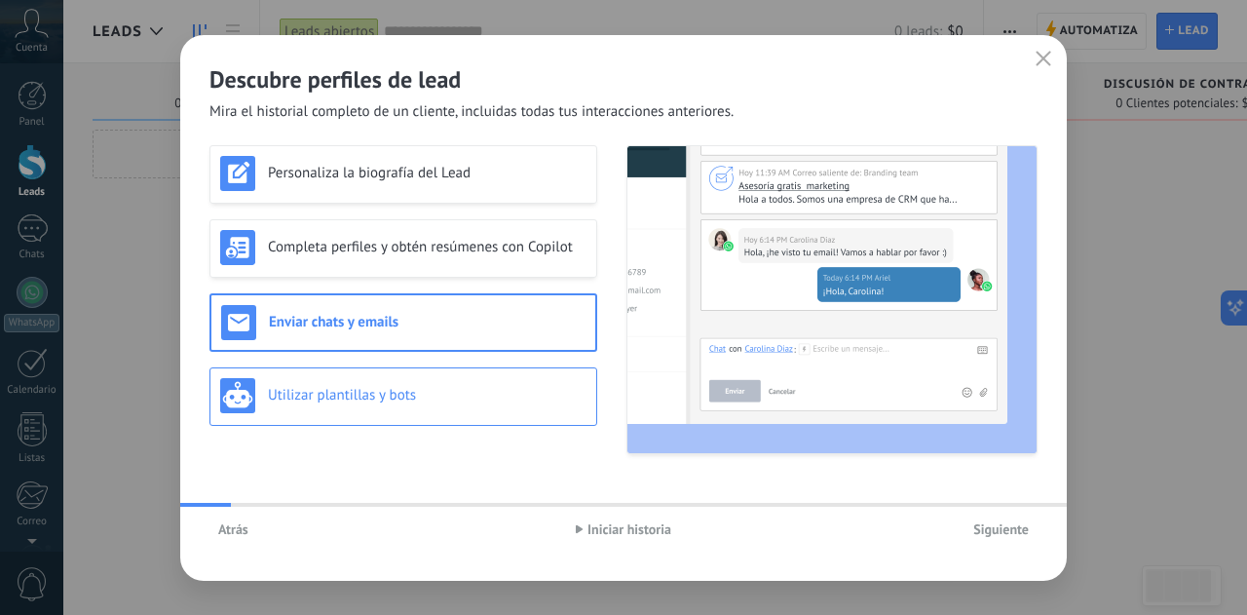
click at [329, 398] on h3 "Utilizar plantillas y bots" at bounding box center [427, 395] width 319 height 19
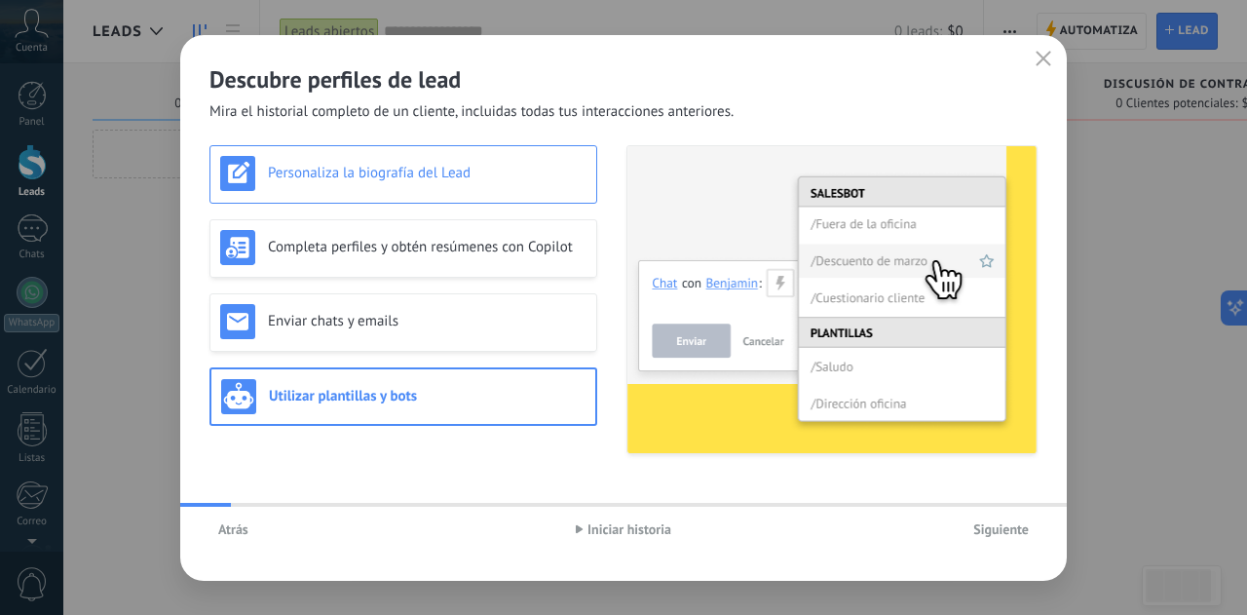
click at [324, 197] on div "Personaliza la biografía del Lead" at bounding box center [403, 174] width 388 height 58
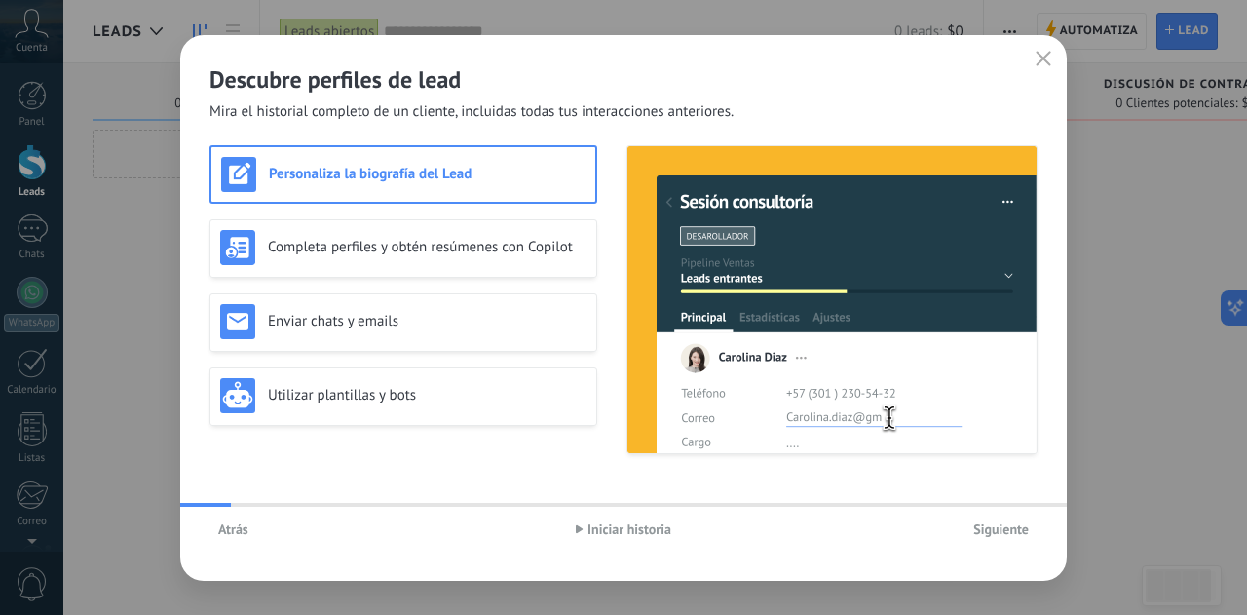
click at [998, 531] on span "Siguiente" at bounding box center [1001, 529] width 56 height 14
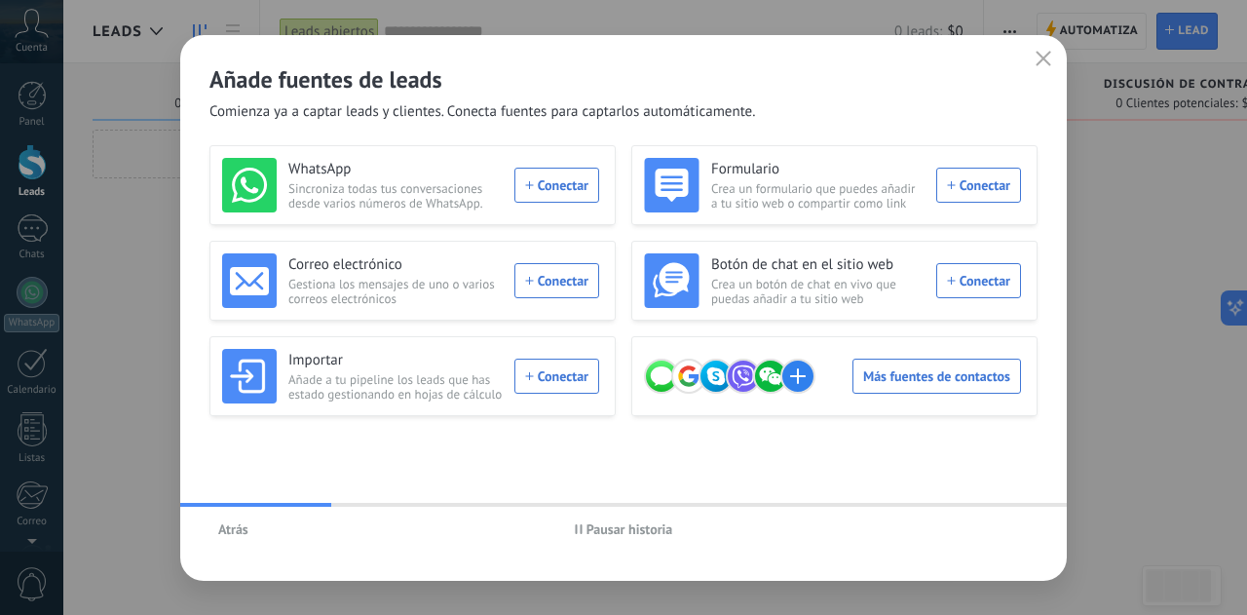
click at [592, 531] on span "Pausar historia" at bounding box center [629, 529] width 87 height 14
click at [927, 377] on div "Más fuentes de contactos" at bounding box center [832, 376] width 377 height 55
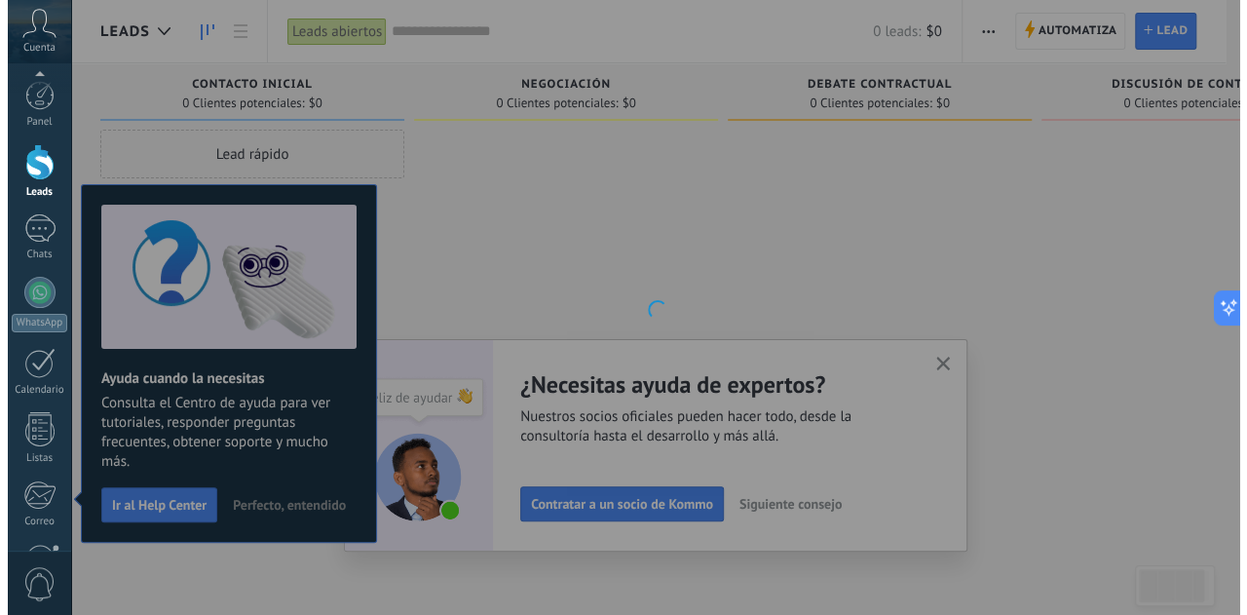
scroll to position [194, 0]
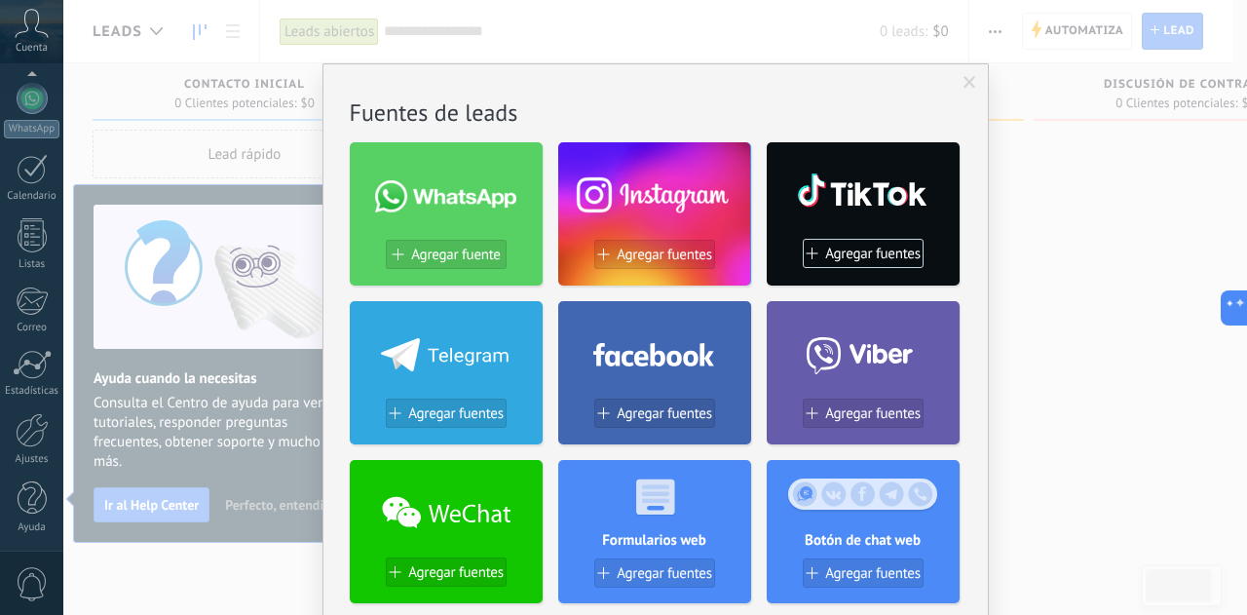
click at [636, 256] on span "Agregar fuentes" at bounding box center [664, 254] width 95 height 17
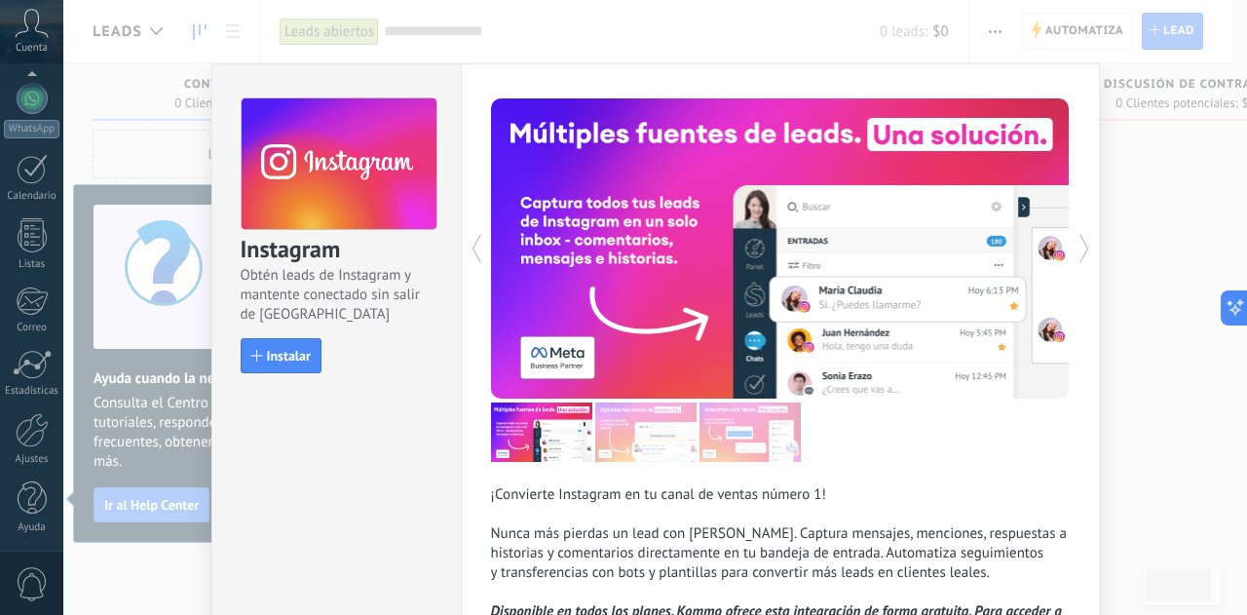
scroll to position [174, 0]
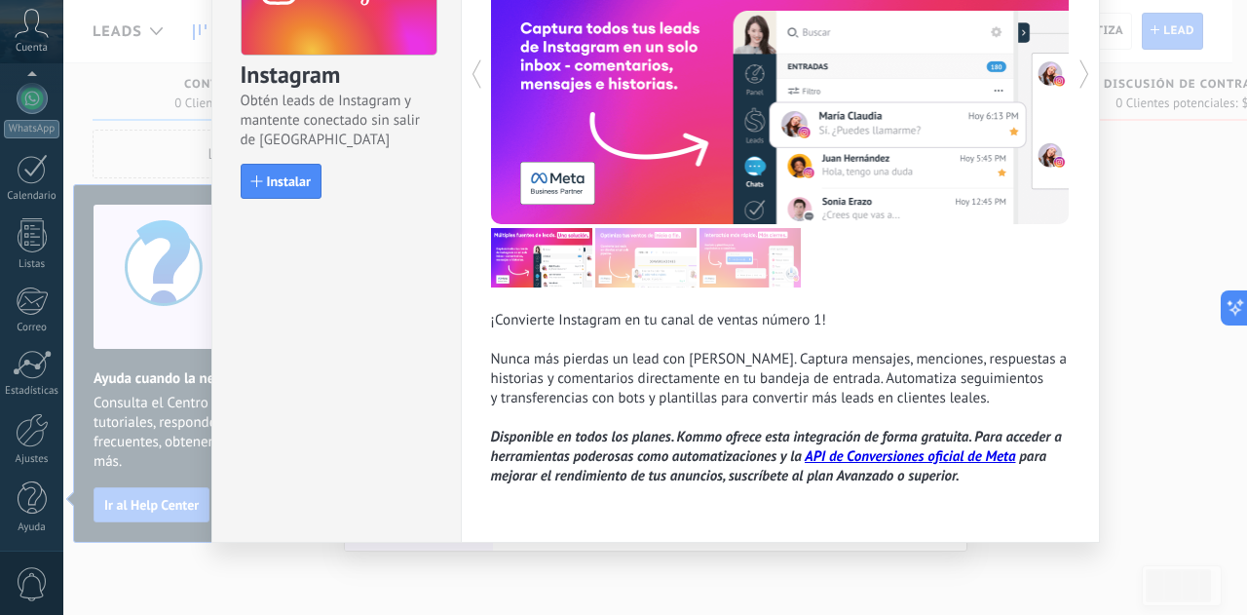
click at [1154, 258] on div "Instagram Obtén leads de Instagram y mantente conectado sin salir de Kommo Inst…" at bounding box center [655, 307] width 1184 height 615
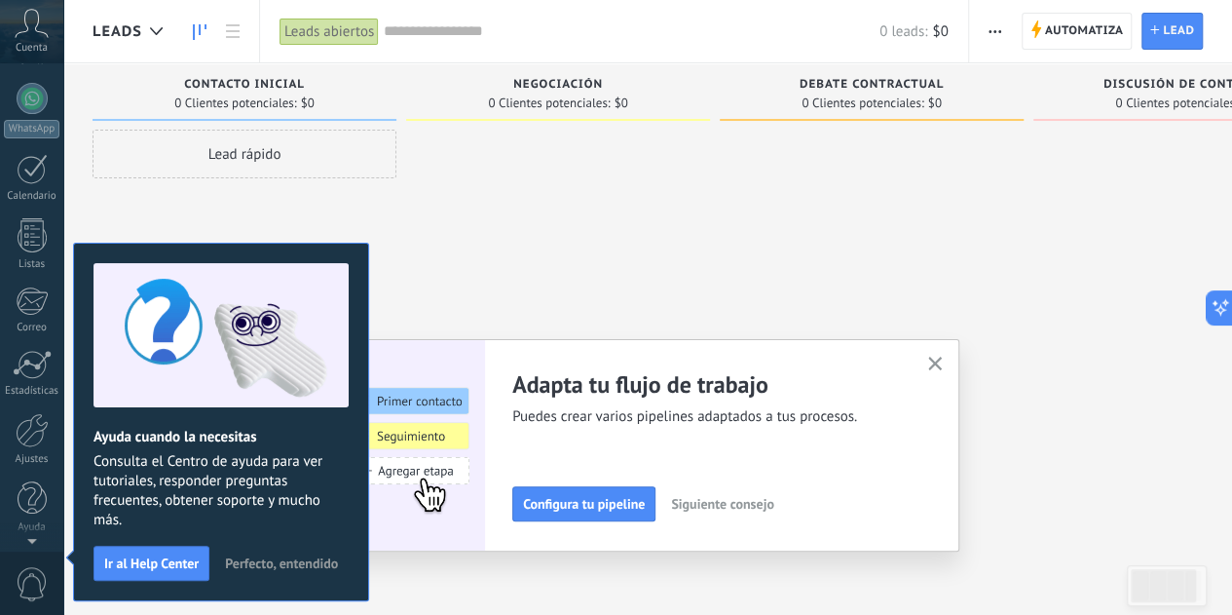
scroll to position [0, 0]
click at [304, 565] on span "Perfecto, entendido" at bounding box center [281, 563] width 113 height 14
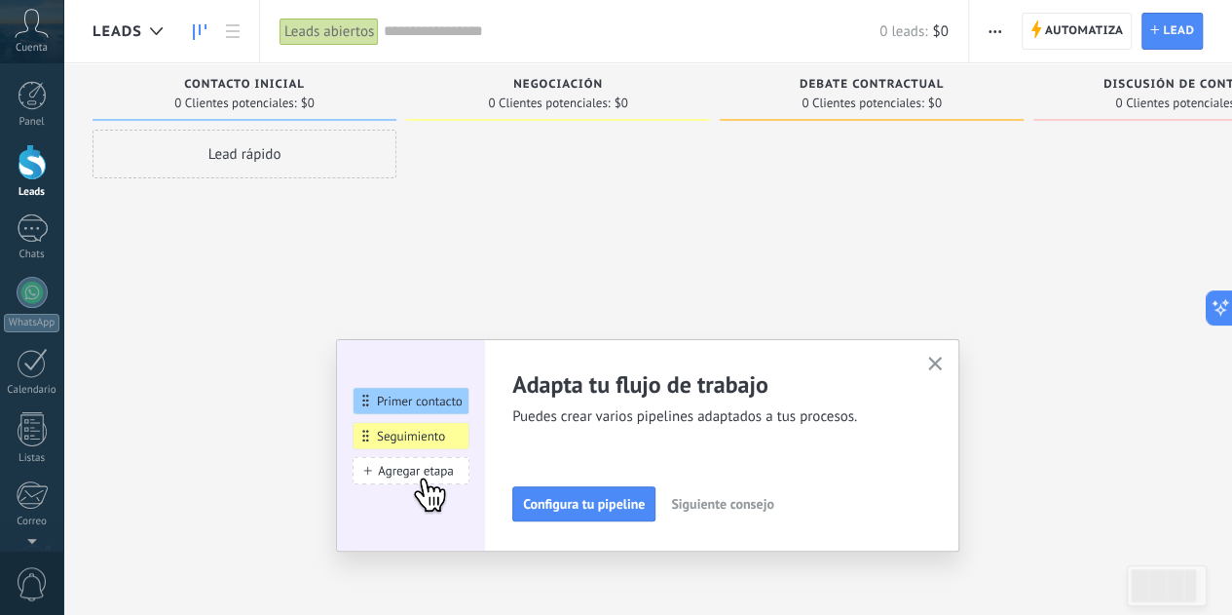
click at [653, 202] on div at bounding box center [558, 310] width 304 height 360
click at [532, 85] on span "Negociación" at bounding box center [558, 85] width 90 height 14
click at [39, 99] on div at bounding box center [32, 95] width 29 height 29
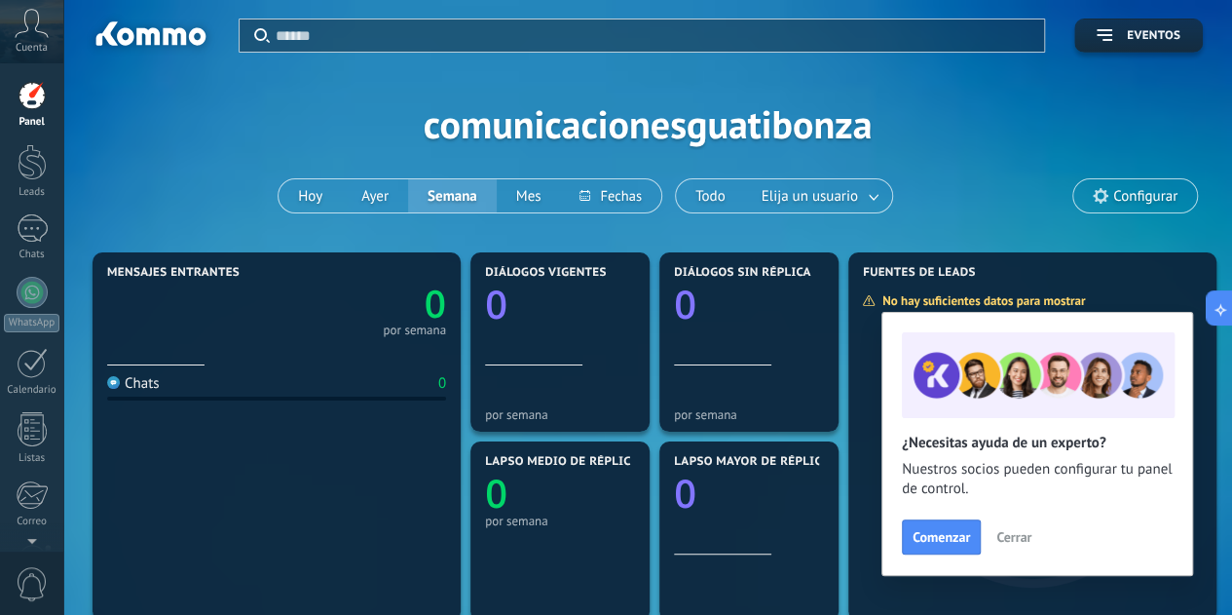
click at [972, 230] on div "Aplicar Eventos comunicacionesguatibonza [DATE] [DATE] Semana Mes Todo Elija un…" at bounding box center [648, 123] width 1111 height 247
click at [314, 194] on button "Hoy" at bounding box center [310, 195] width 63 height 33
click at [371, 191] on button "Ayer" at bounding box center [375, 195] width 66 height 33
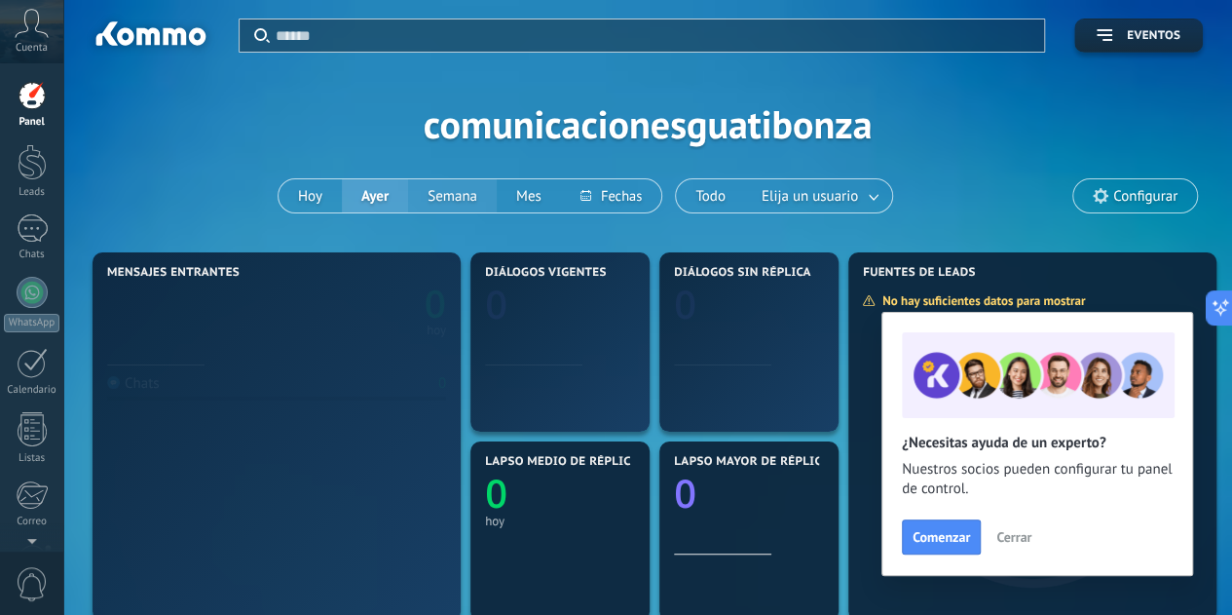
click at [435, 198] on button "Semana" at bounding box center [452, 195] width 89 height 33
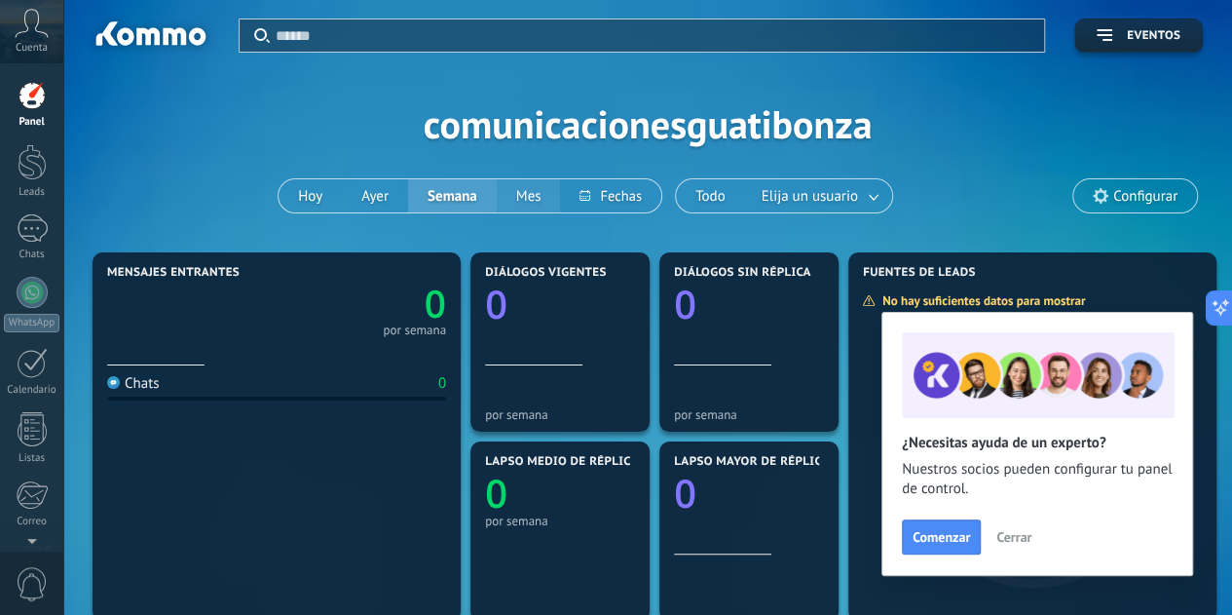
click at [540, 200] on button "Mes" at bounding box center [529, 195] width 64 height 33
click at [19, 176] on div at bounding box center [32, 162] width 29 height 36
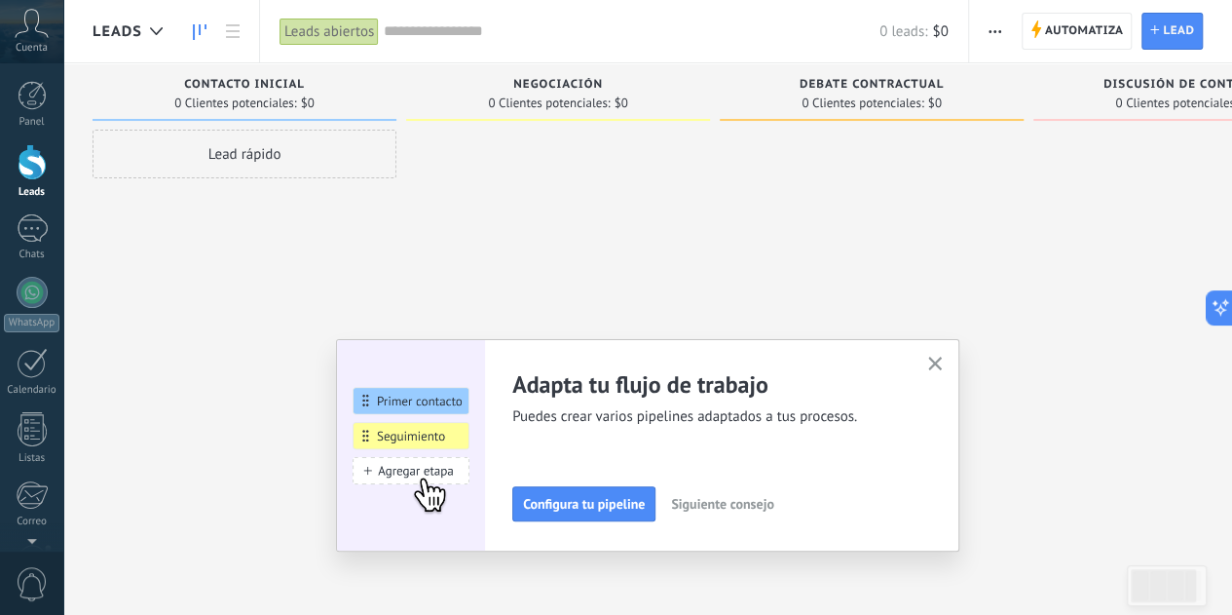
click at [946, 357] on button "button" at bounding box center [936, 365] width 24 height 26
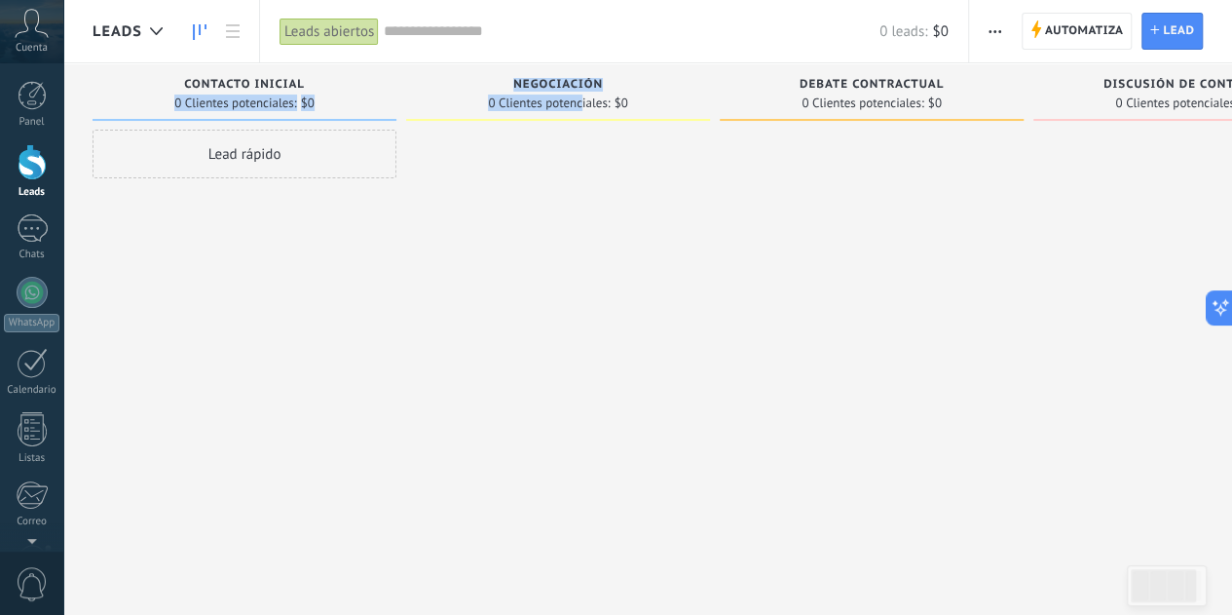
drag, startPoint x: 580, startPoint y: 95, endPoint x: 397, endPoint y: 85, distance: 183.4
click at [397, 85] on div "Leads Entrantes Solicitudes: [PHONE_NUMBER] Contacto inicial 0 Clientes potenci…" at bounding box center [730, 276] width 1274 height 427
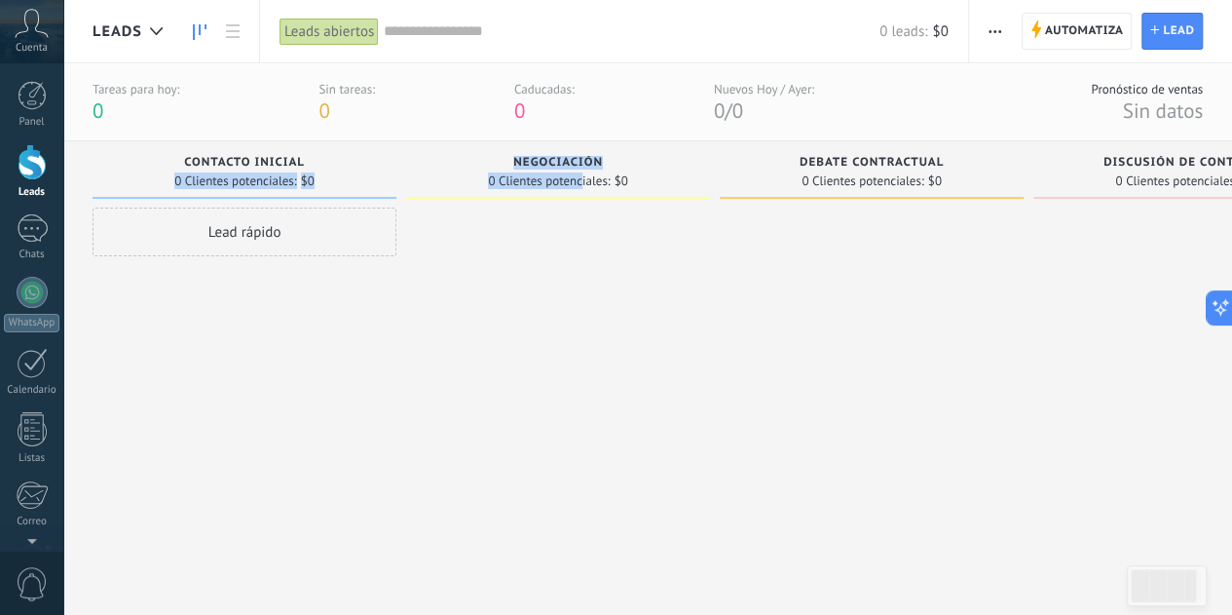
drag, startPoint x: 1018, startPoint y: 106, endPoint x: 594, endPoint y: 99, distance: 423.9
click at [594, 99] on div "Tareas para [DATE]: 0 Sin tareas: 0 Caducadas: 0 Nuevos [DATE] / [DATE]: 0 / 0 …" at bounding box center [647, 102] width 1169 height 78
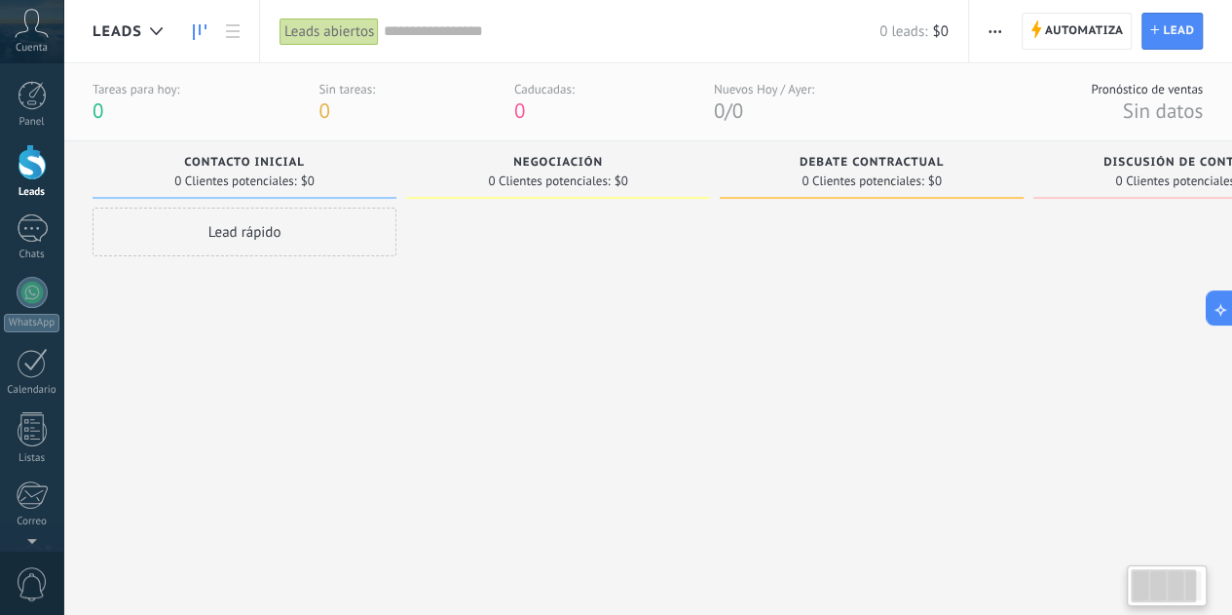
drag, startPoint x: 1204, startPoint y: 170, endPoint x: 983, endPoint y: 206, distance: 223.9
click at [983, 206] on div "Leads Entrantes Solicitudes: [PHONE_NUMBER] Contacto inicial 0 Clientes potenci…" at bounding box center [730, 354] width 1274 height 427
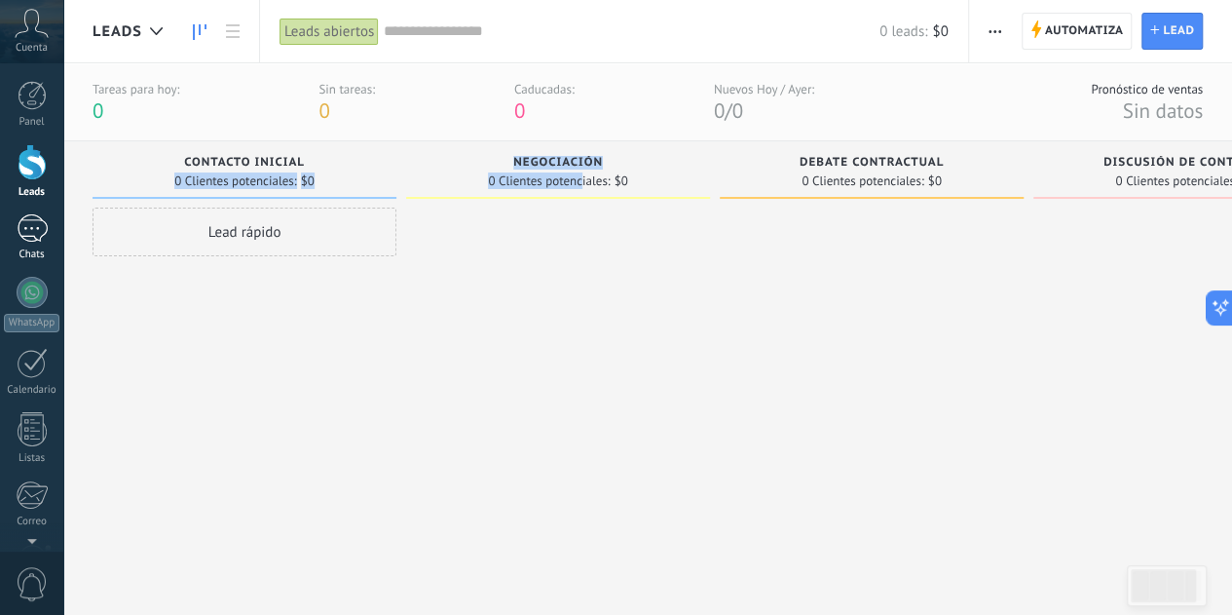
click at [31, 229] on div at bounding box center [32, 228] width 31 height 28
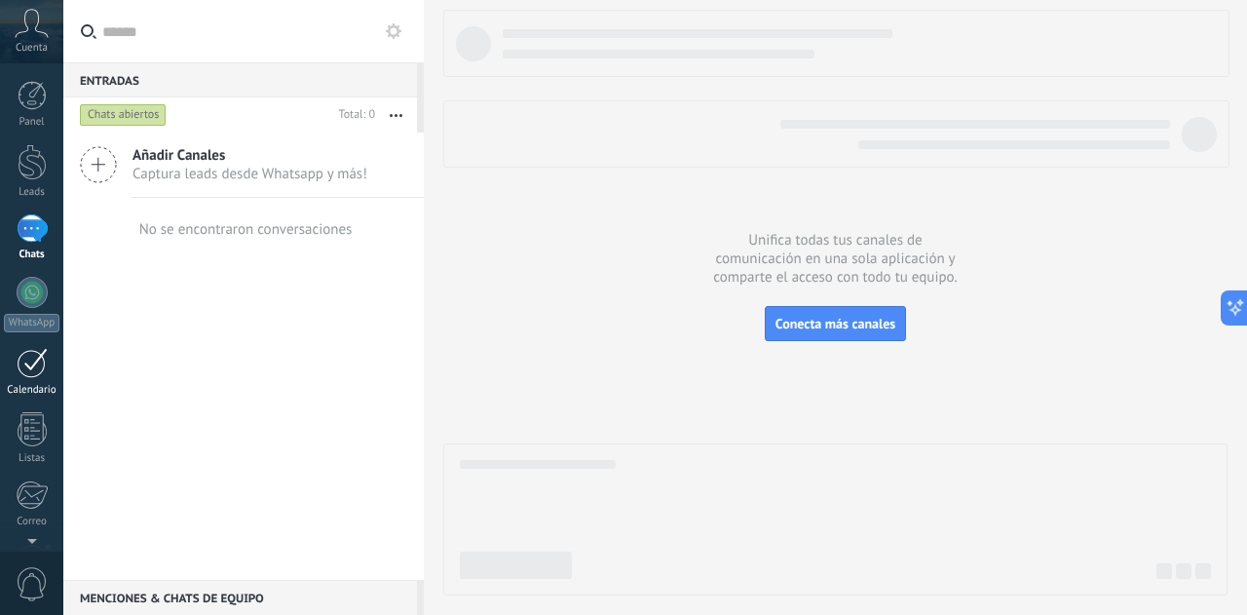
click at [42, 363] on div at bounding box center [32, 363] width 31 height 30
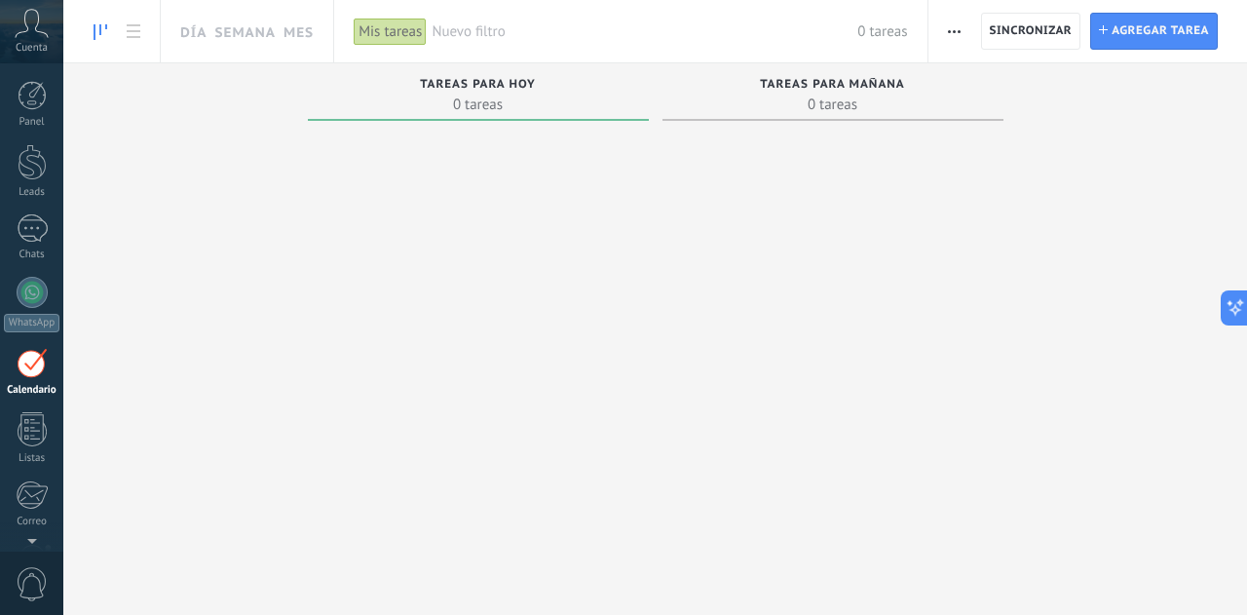
click at [37, 404] on div "Panel Leads Chats WhatsApp Clientes" at bounding box center [31, 414] width 63 height 666
click at [42, 434] on div at bounding box center [32, 429] width 29 height 34
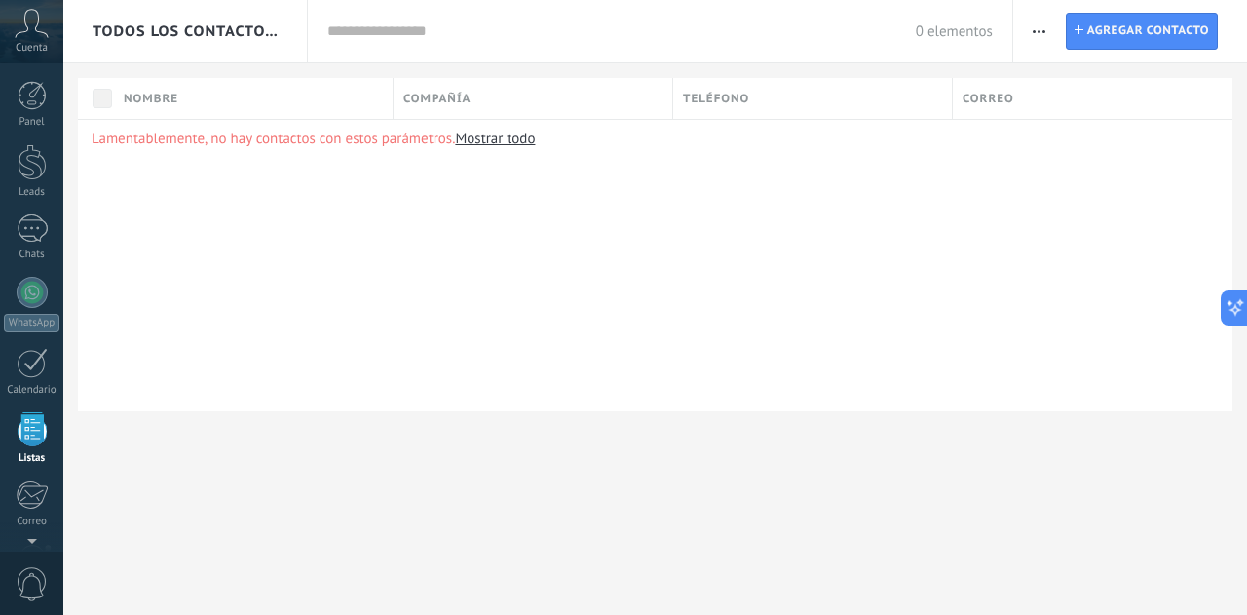
scroll to position [120, 0]
